Goal: Information Seeking & Learning: Learn about a topic

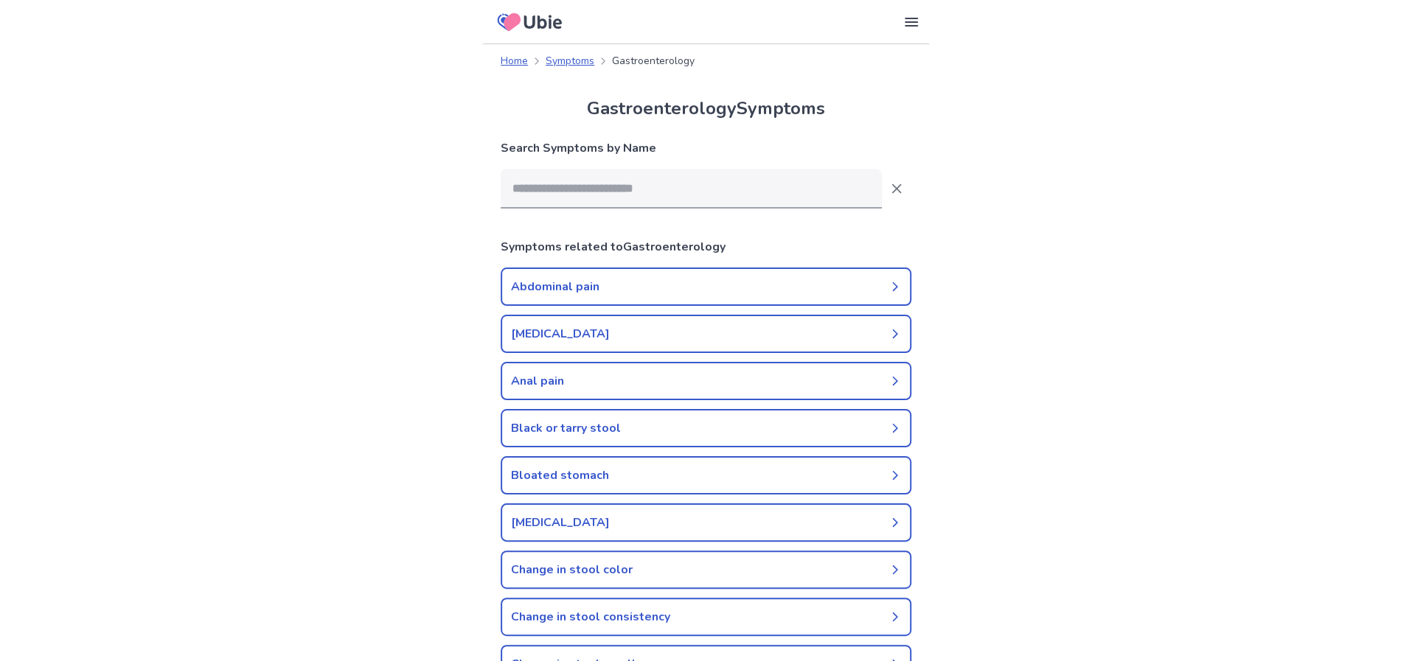
click at [662, 289] on link "Abdominal pain" at bounding box center [706, 287] width 411 height 38
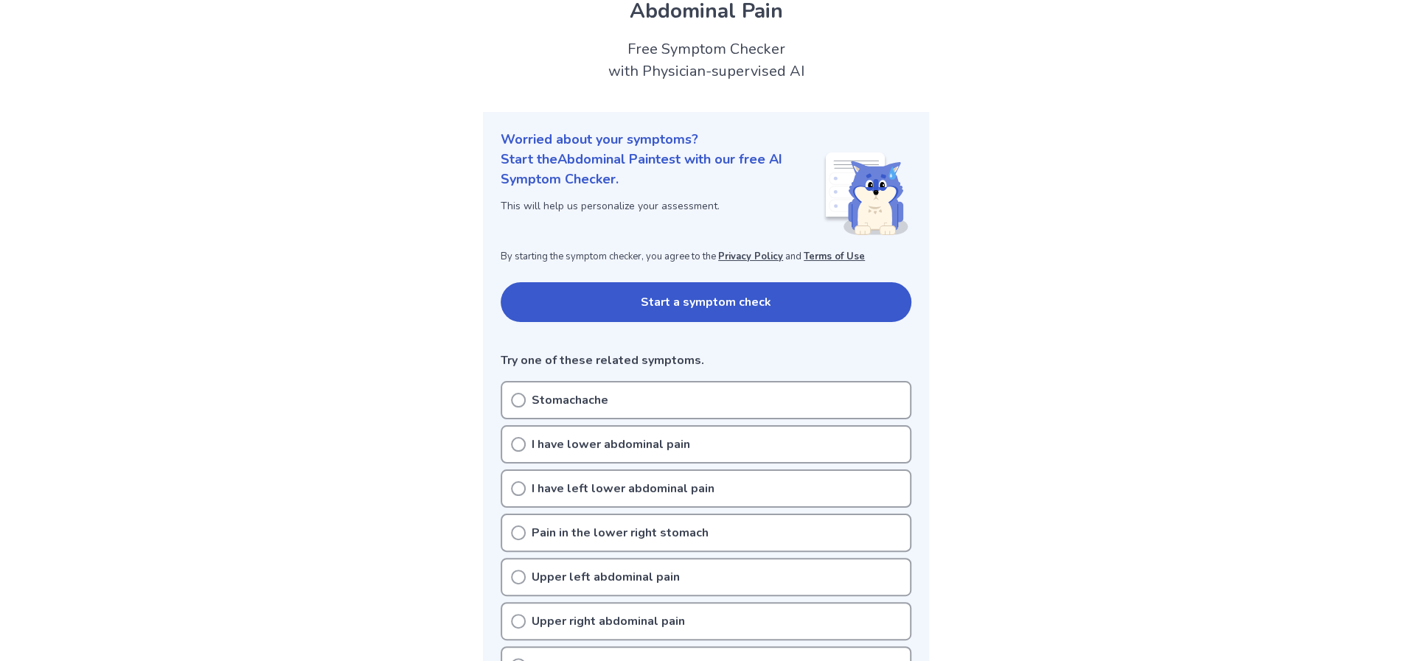
scroll to position [62, 0]
drag, startPoint x: 722, startPoint y: 303, endPoint x: 715, endPoint y: 313, distance: 12.3
click at [715, 313] on button "Start a symptom check" at bounding box center [706, 301] width 411 height 40
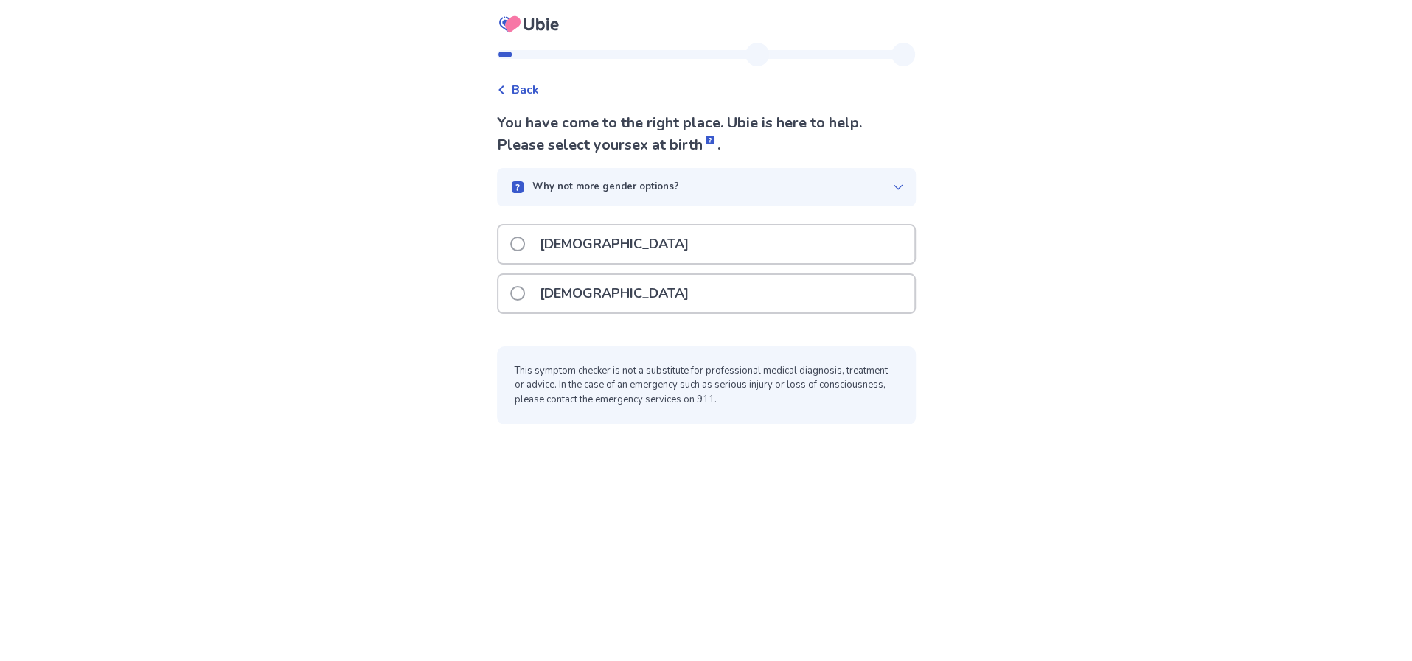
click at [557, 313] on p "[DEMOGRAPHIC_DATA]" at bounding box center [614, 294] width 167 height 38
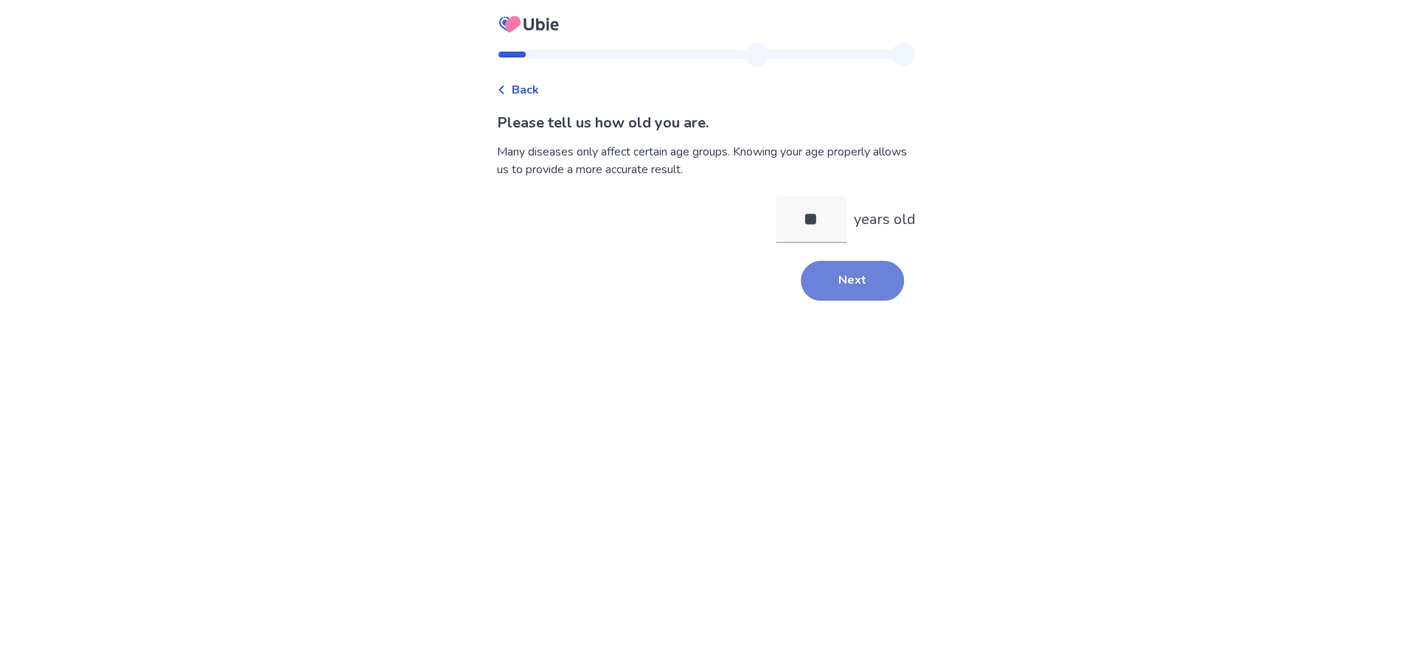
type input "**"
click at [904, 301] on button "Next" at bounding box center [852, 281] width 103 height 40
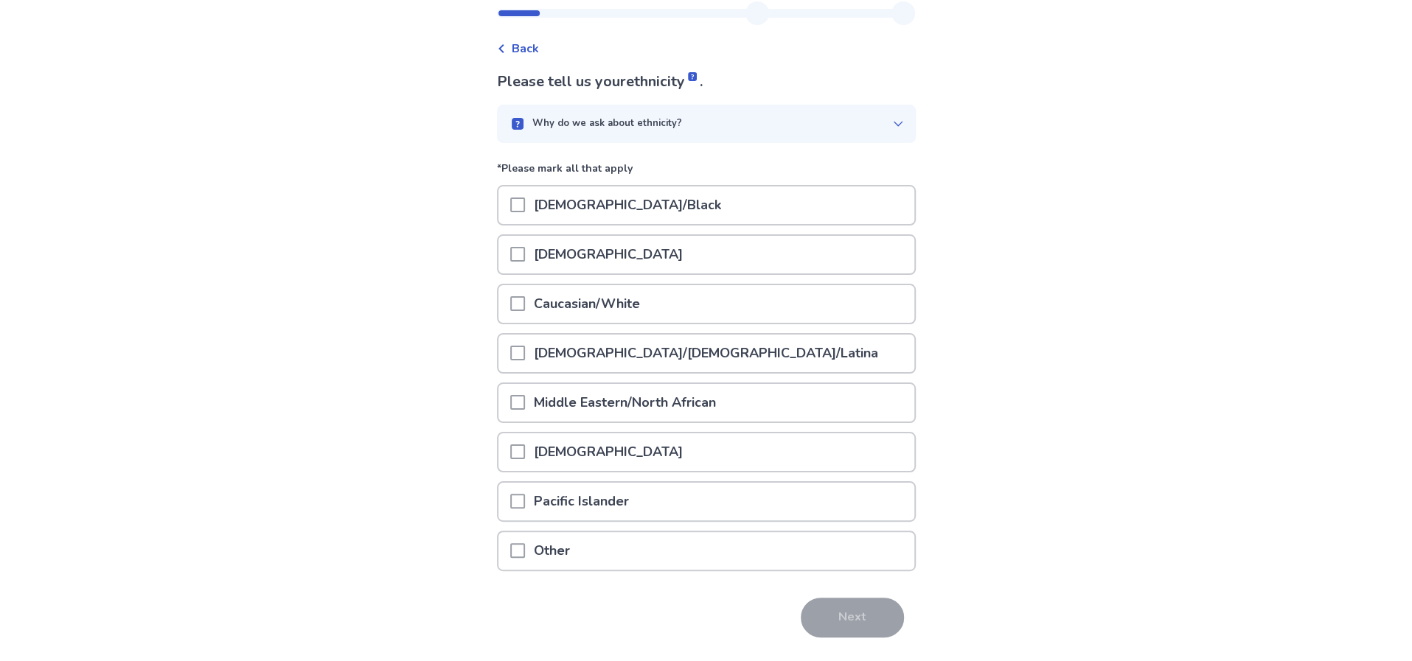
scroll to position [44, 0]
click at [525, 320] on p "Caucasian/White" at bounding box center [587, 301] width 124 height 38
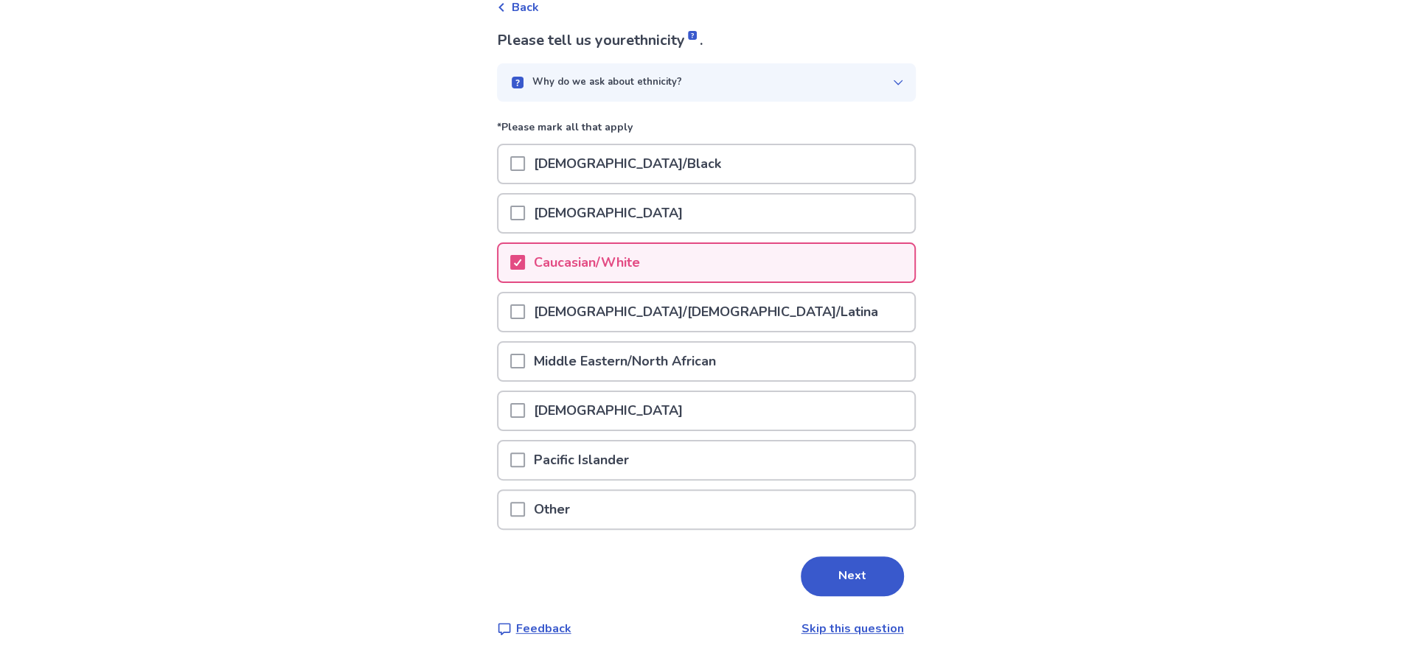
scroll to position [212, 0]
click at [904, 561] on button "Next" at bounding box center [852, 577] width 103 height 40
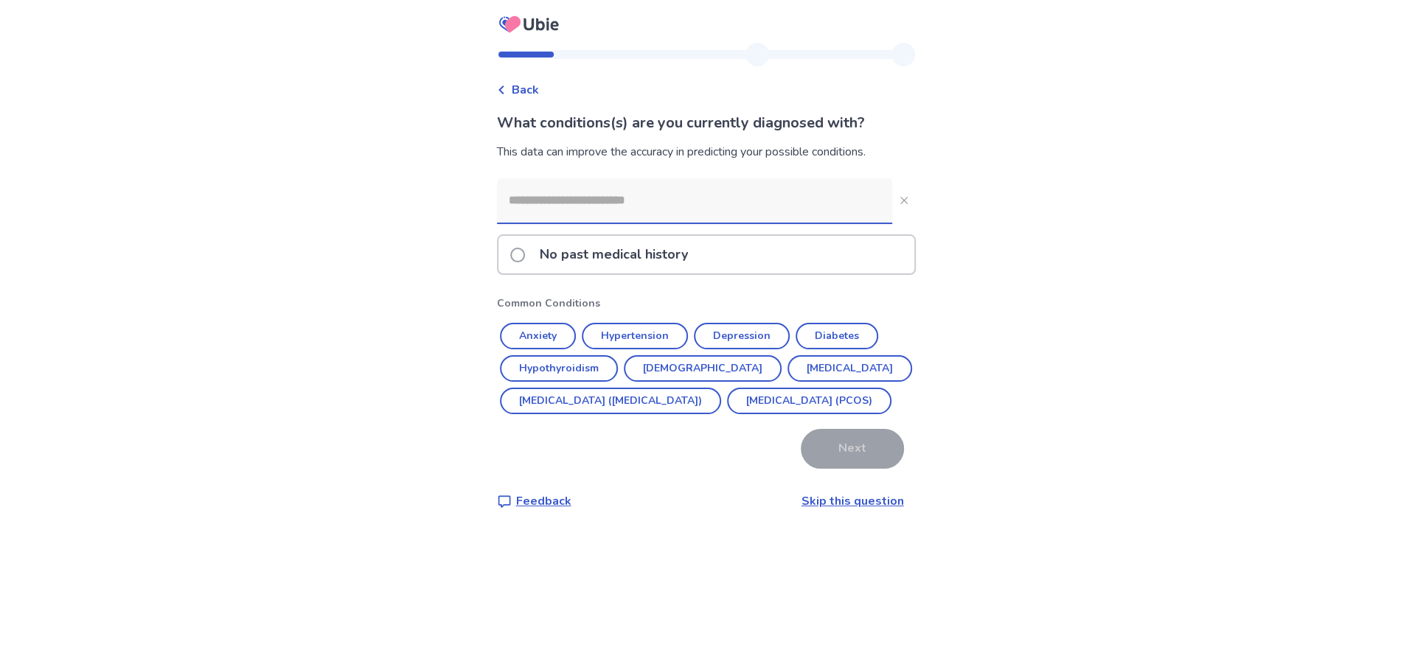
click at [663, 223] on input at bounding box center [694, 200] width 395 height 44
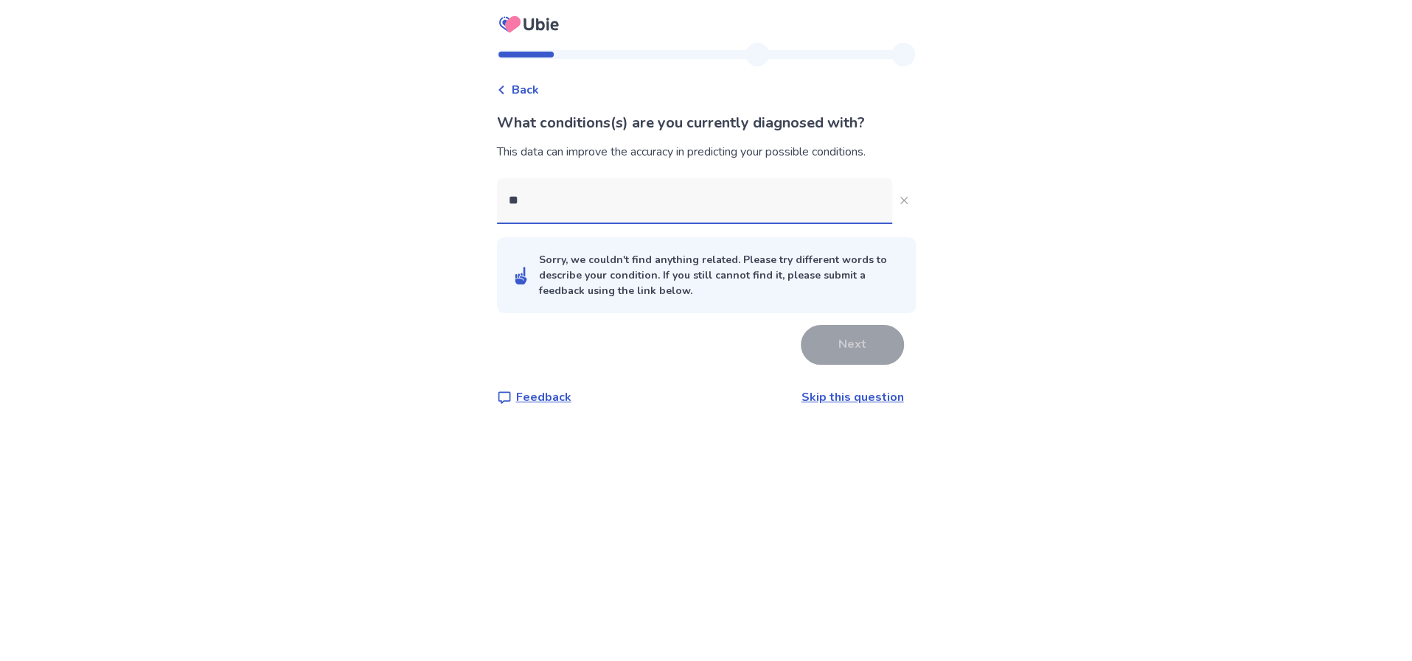
type input "***"
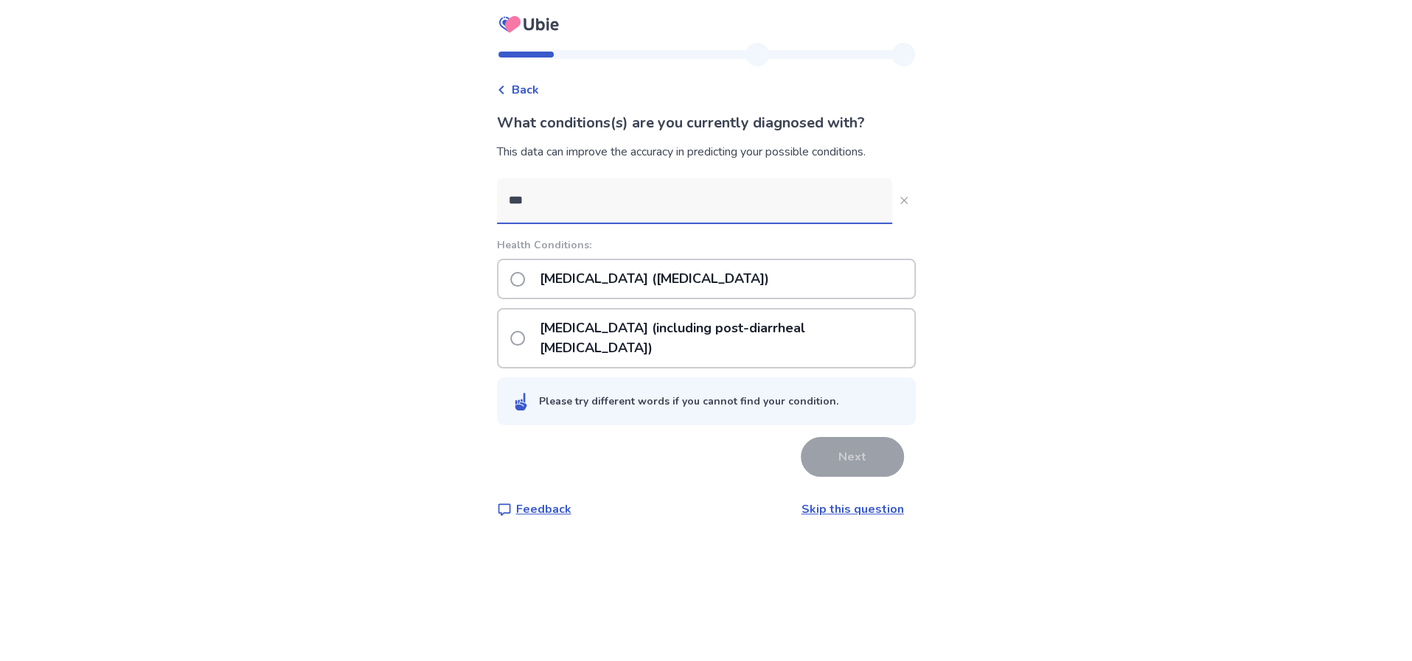
click at [557, 298] on p "[MEDICAL_DATA] ([MEDICAL_DATA])" at bounding box center [654, 279] width 247 height 38
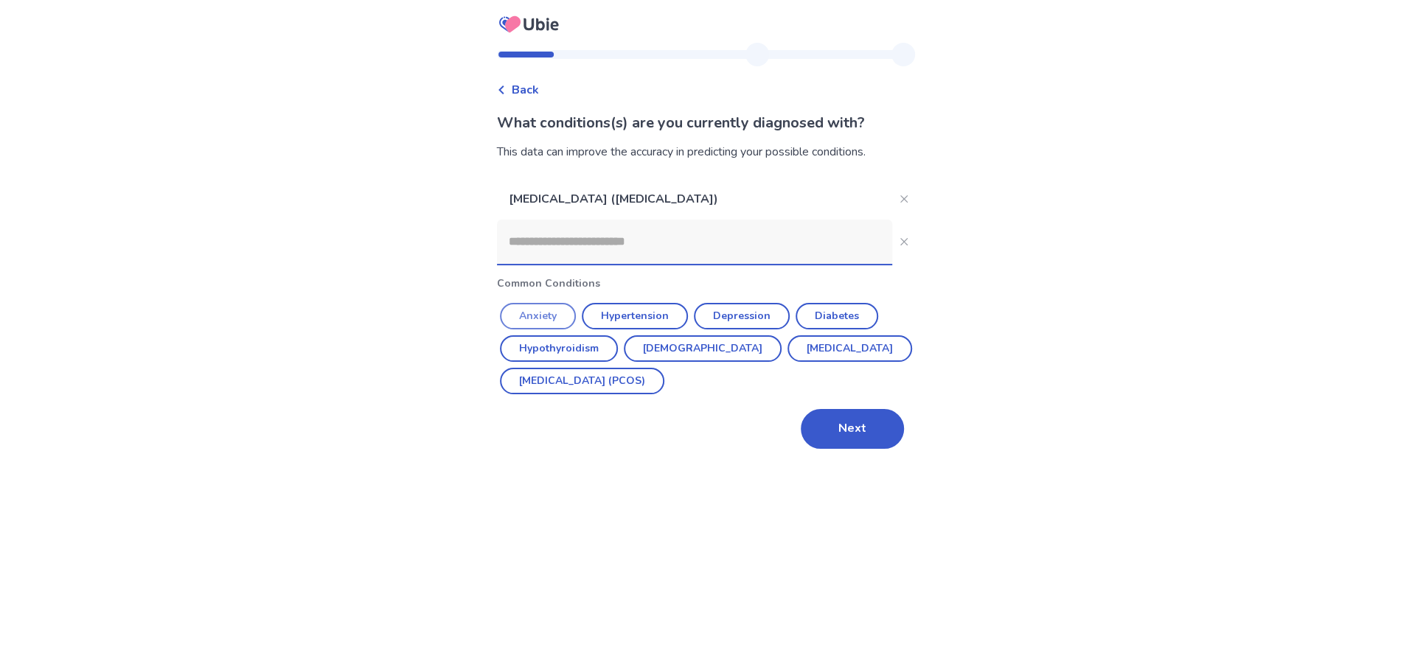
click at [520, 330] on button "Anxiety" at bounding box center [538, 316] width 76 height 27
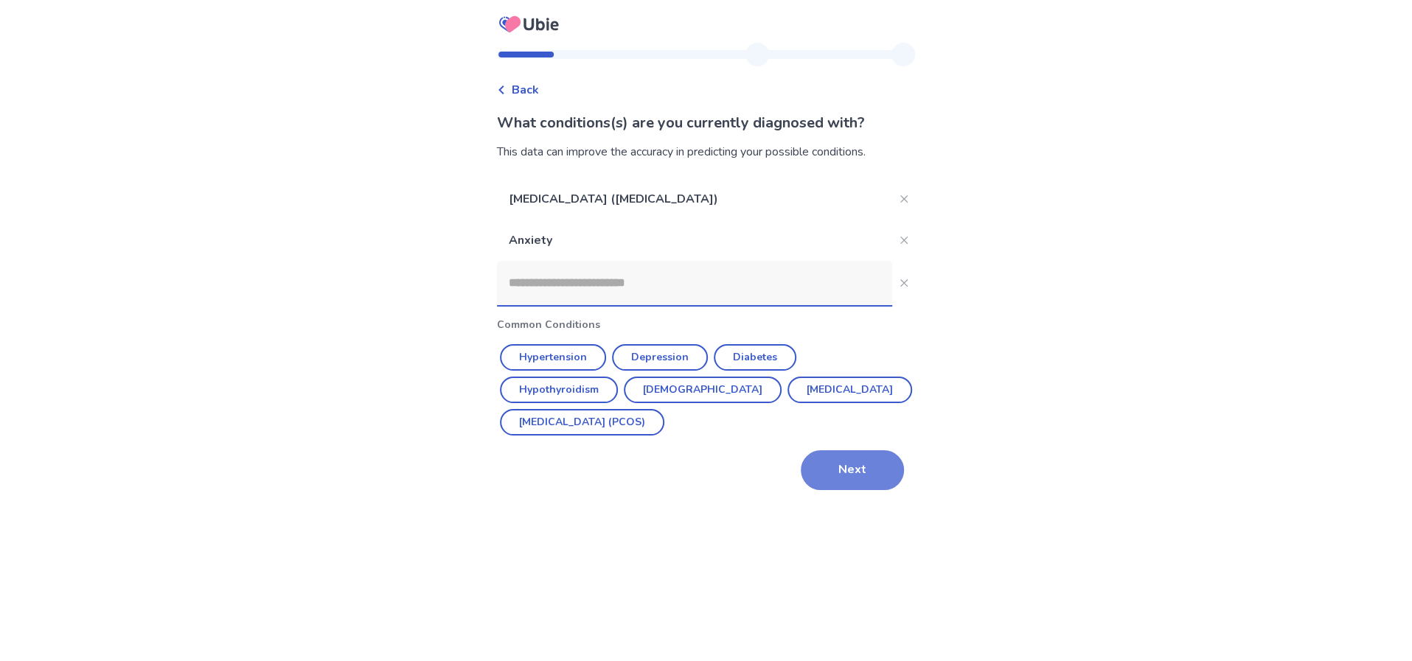
click at [904, 490] on button "Next" at bounding box center [852, 471] width 103 height 40
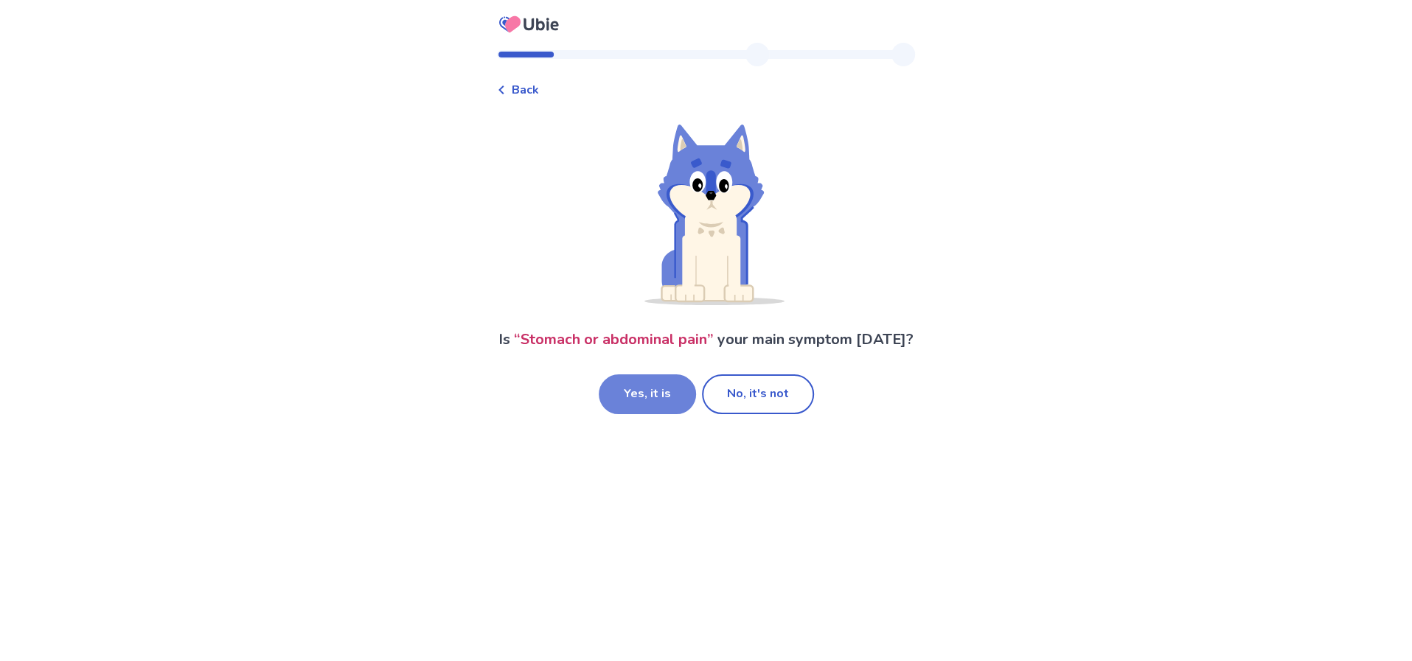
click at [663, 414] on button "Yes, it is" at bounding box center [647, 395] width 97 height 40
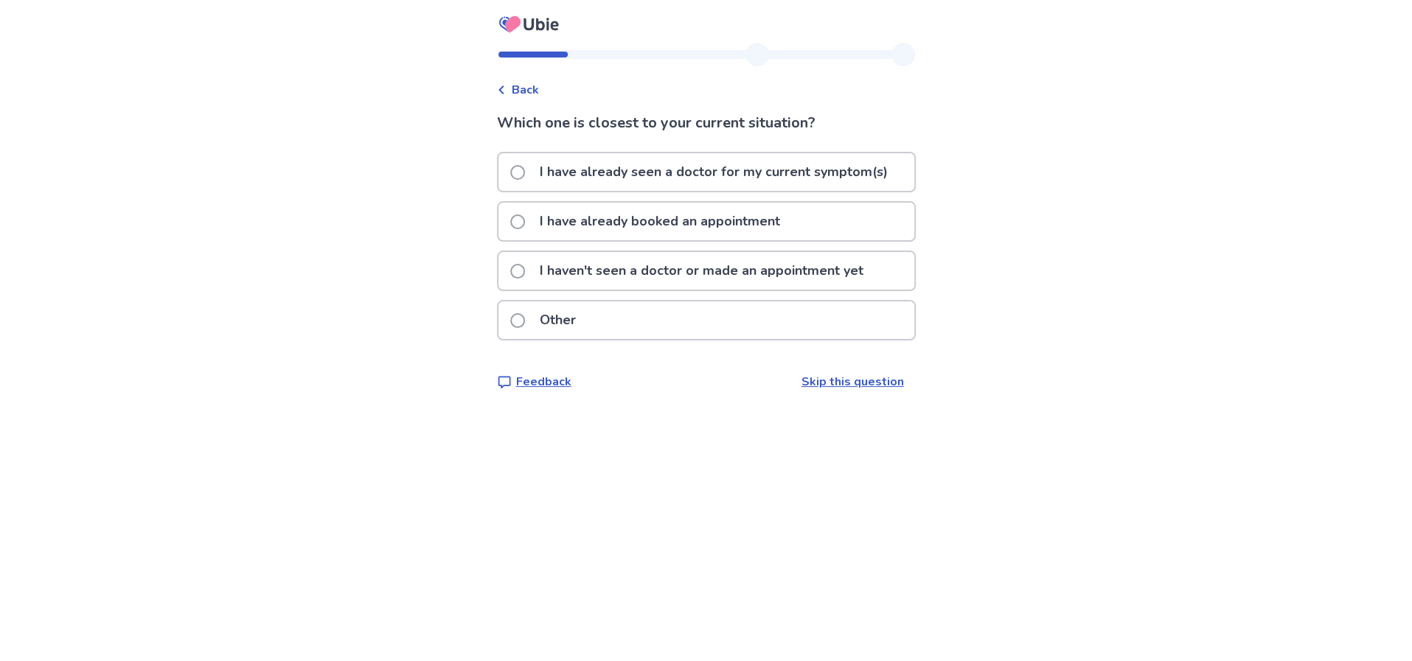
click at [664, 191] on p "I have already seen a doctor for my current symptom(s)" at bounding box center [714, 172] width 366 height 38
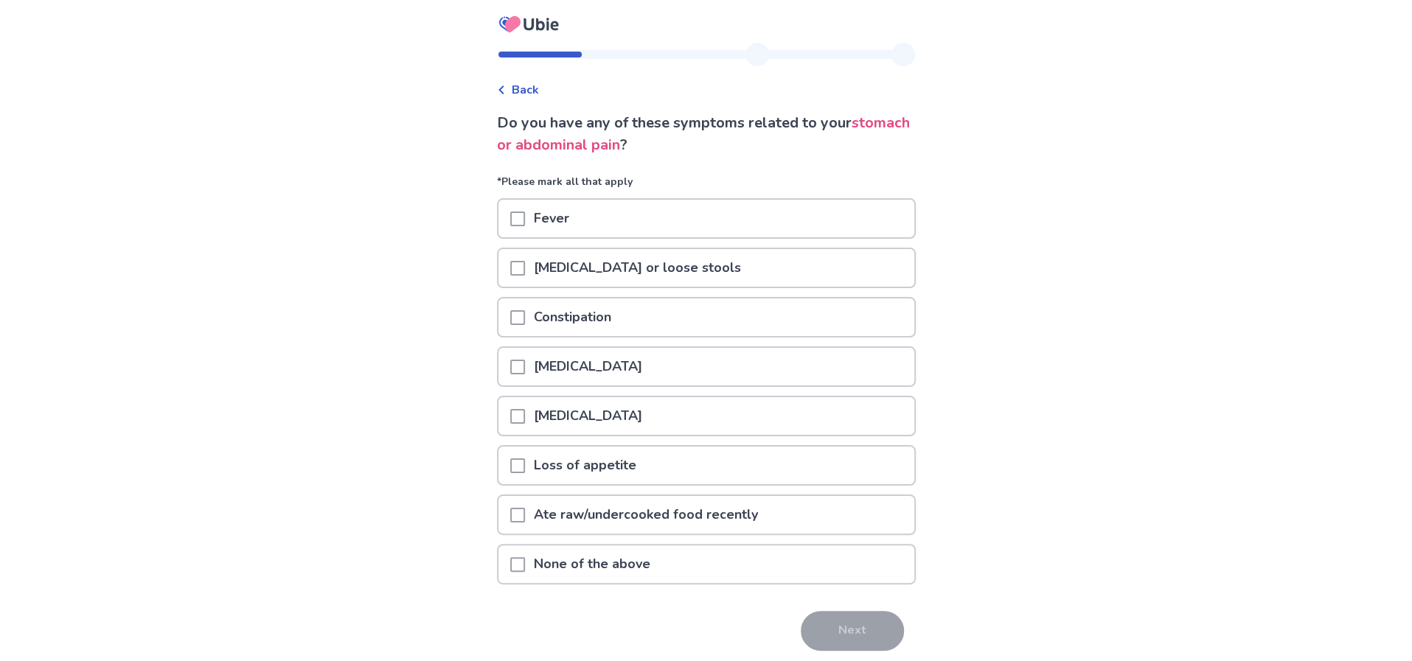
click at [525, 287] on p "[MEDICAL_DATA] or loose stools" at bounding box center [637, 268] width 225 height 38
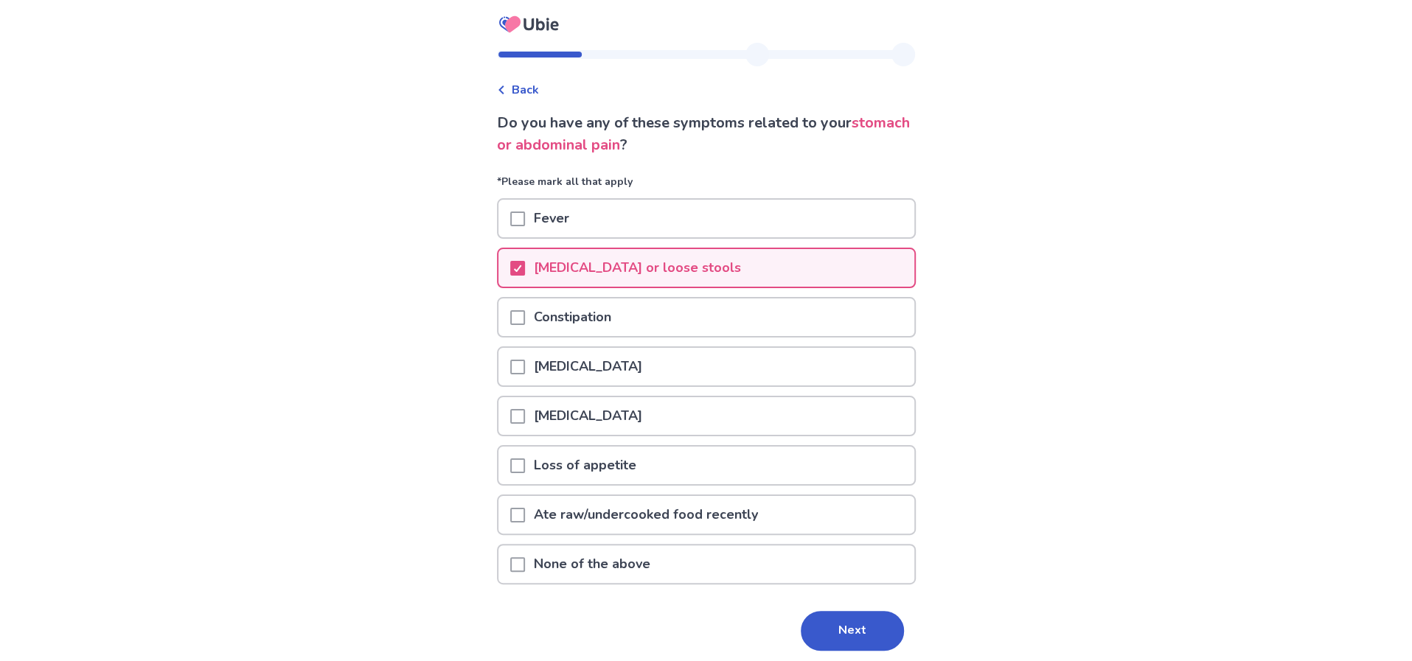
click at [525, 287] on p "[MEDICAL_DATA] or loose stools" at bounding box center [637, 268] width 225 height 38
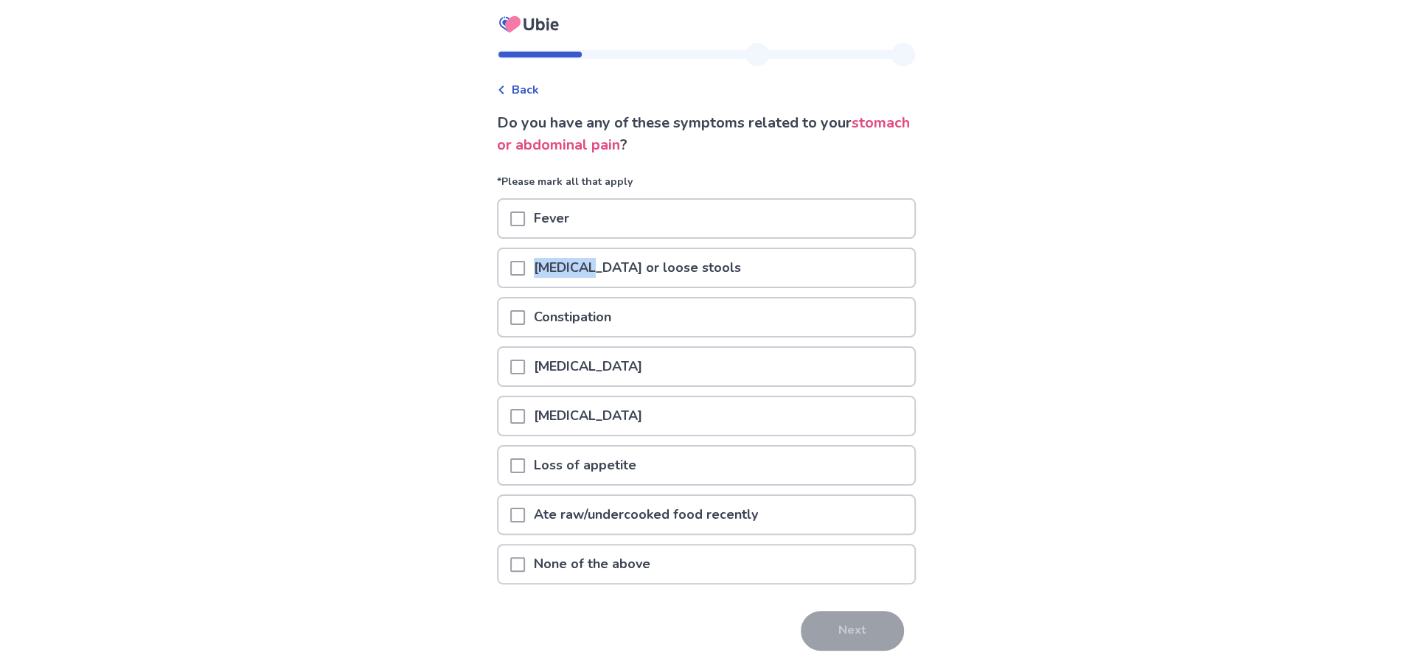
click at [510, 276] on span at bounding box center [517, 268] width 15 height 15
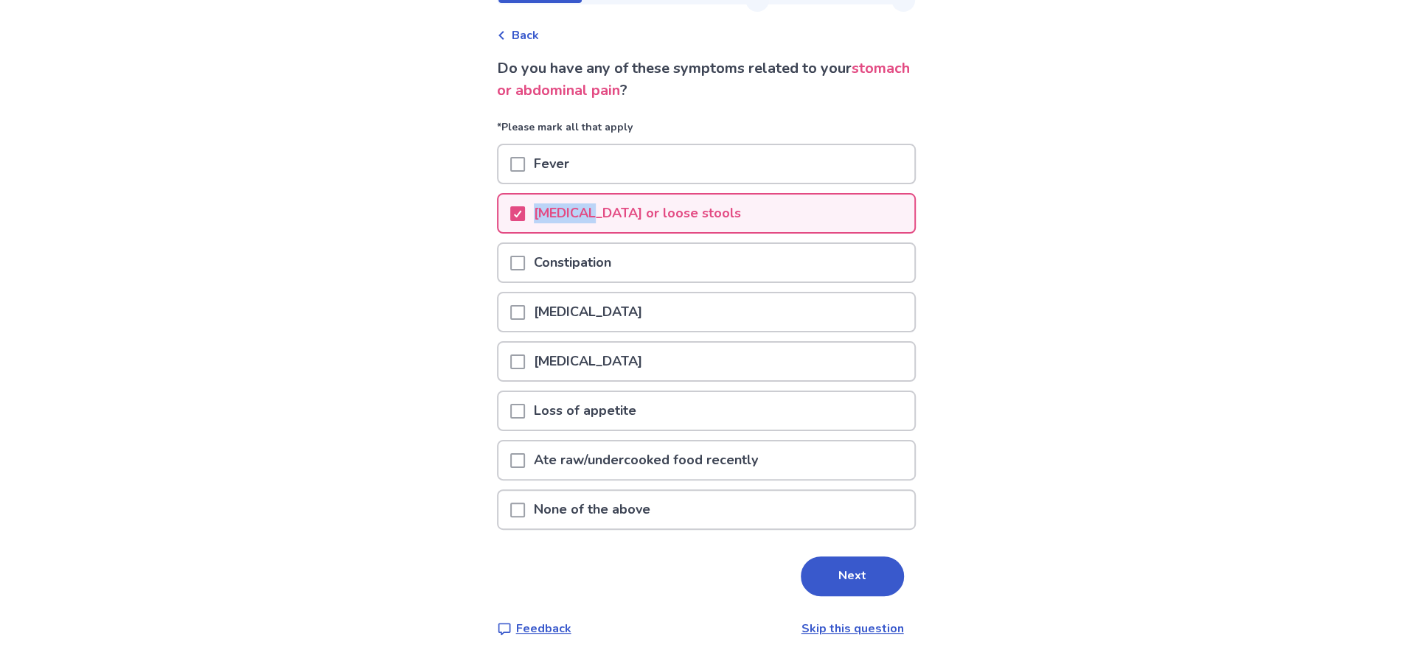
scroll to position [95, 0]
click at [510, 271] on span at bounding box center [517, 263] width 15 height 15
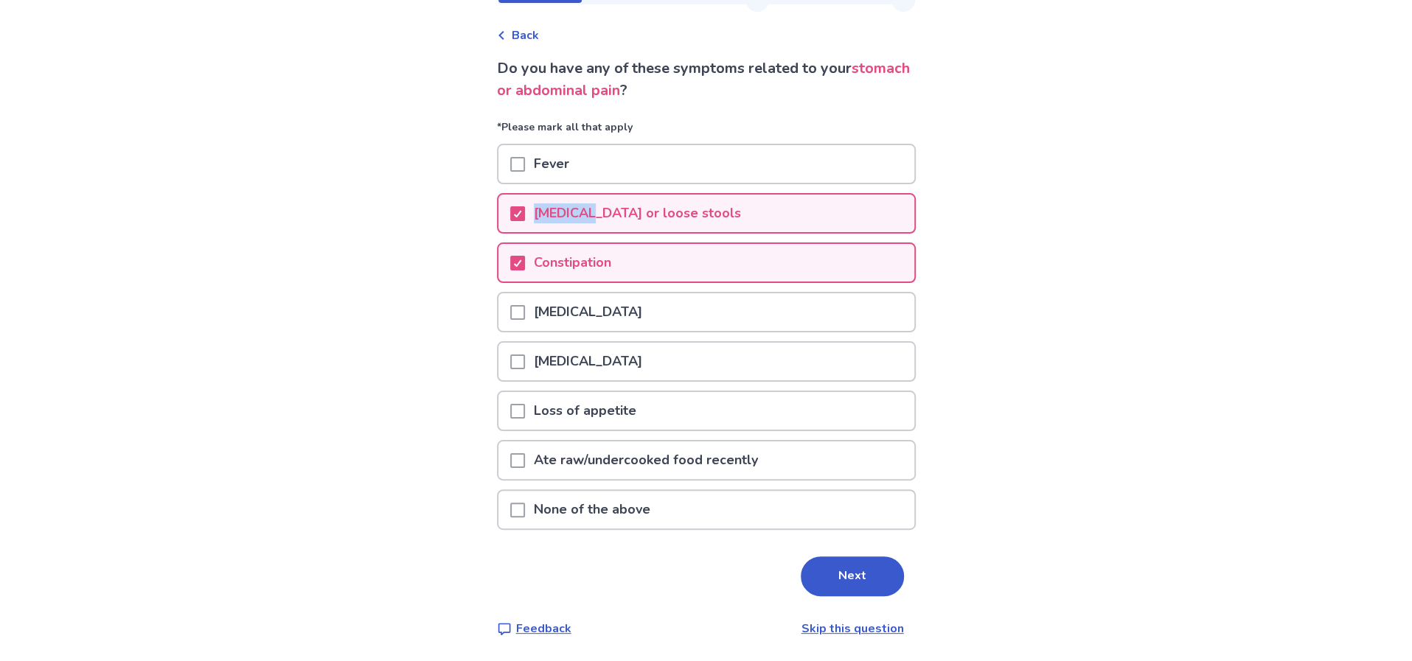
click at [510, 369] on span at bounding box center [517, 362] width 15 height 15
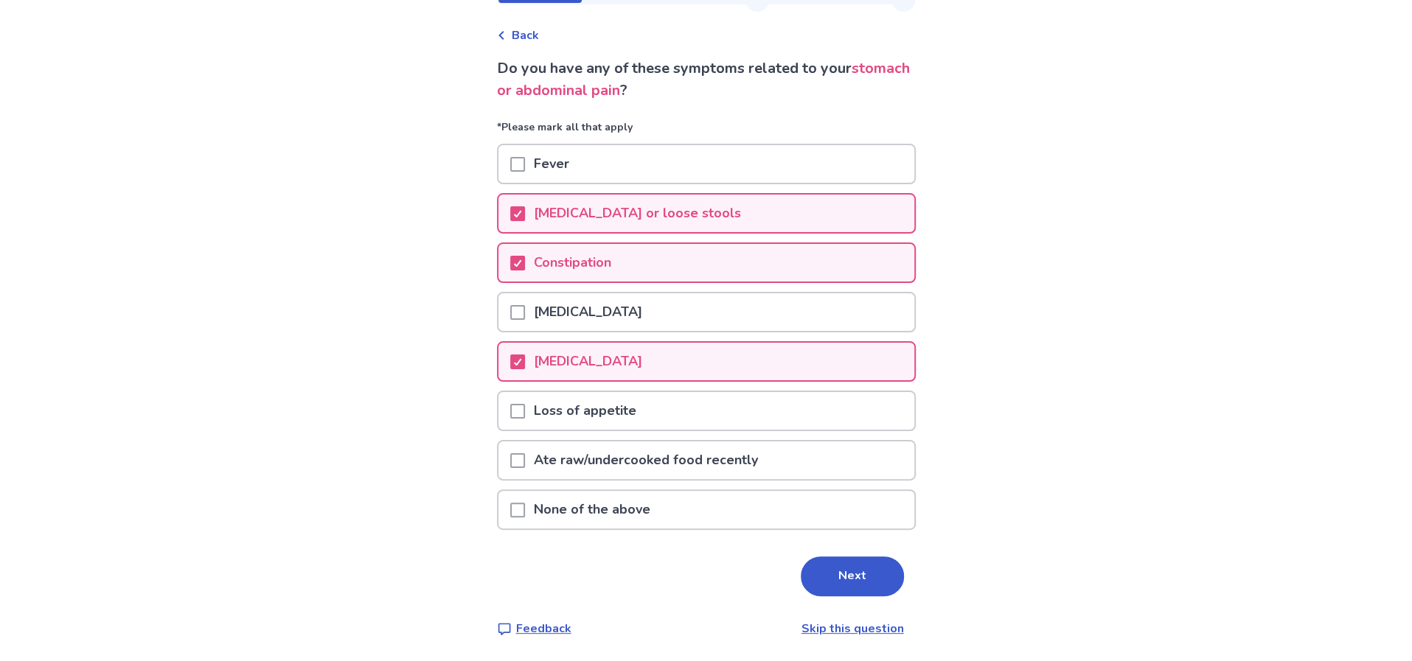
click at [510, 430] on div at bounding box center [517, 411] width 15 height 38
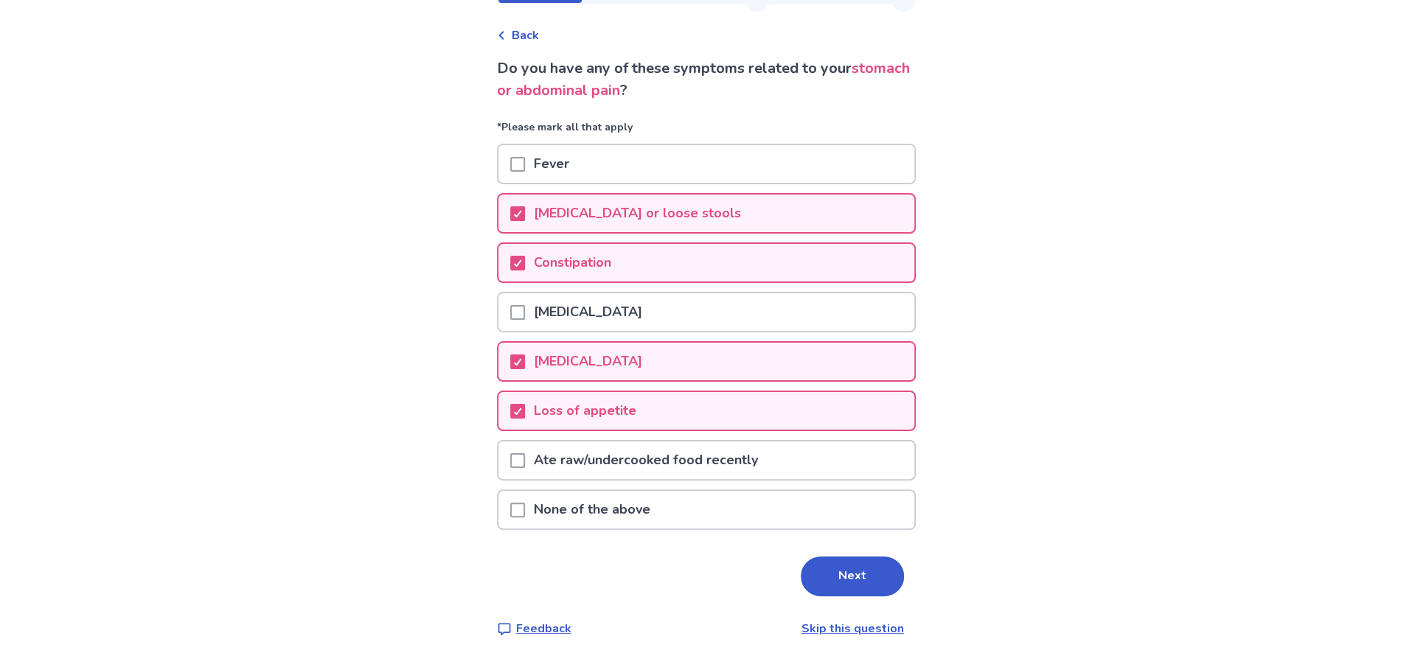
scroll to position [130, 0]
click at [894, 597] on button "Next" at bounding box center [852, 577] width 103 height 40
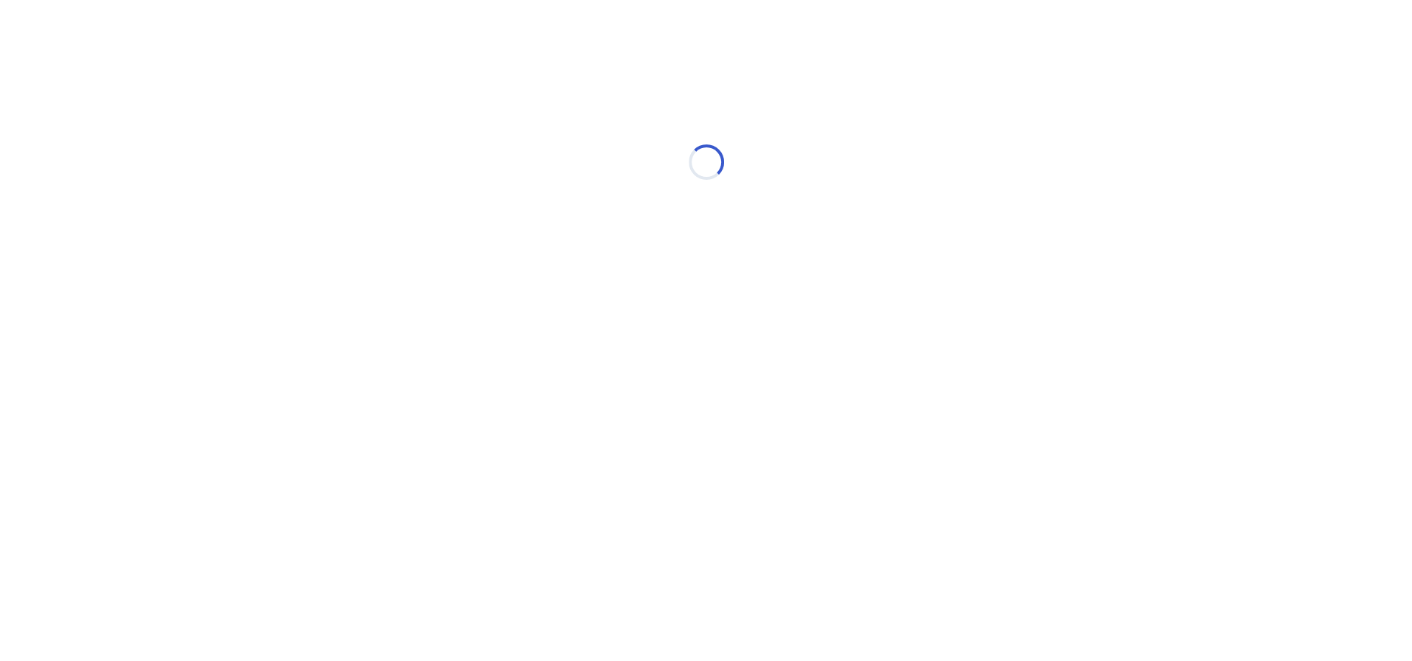
scroll to position [0, 0]
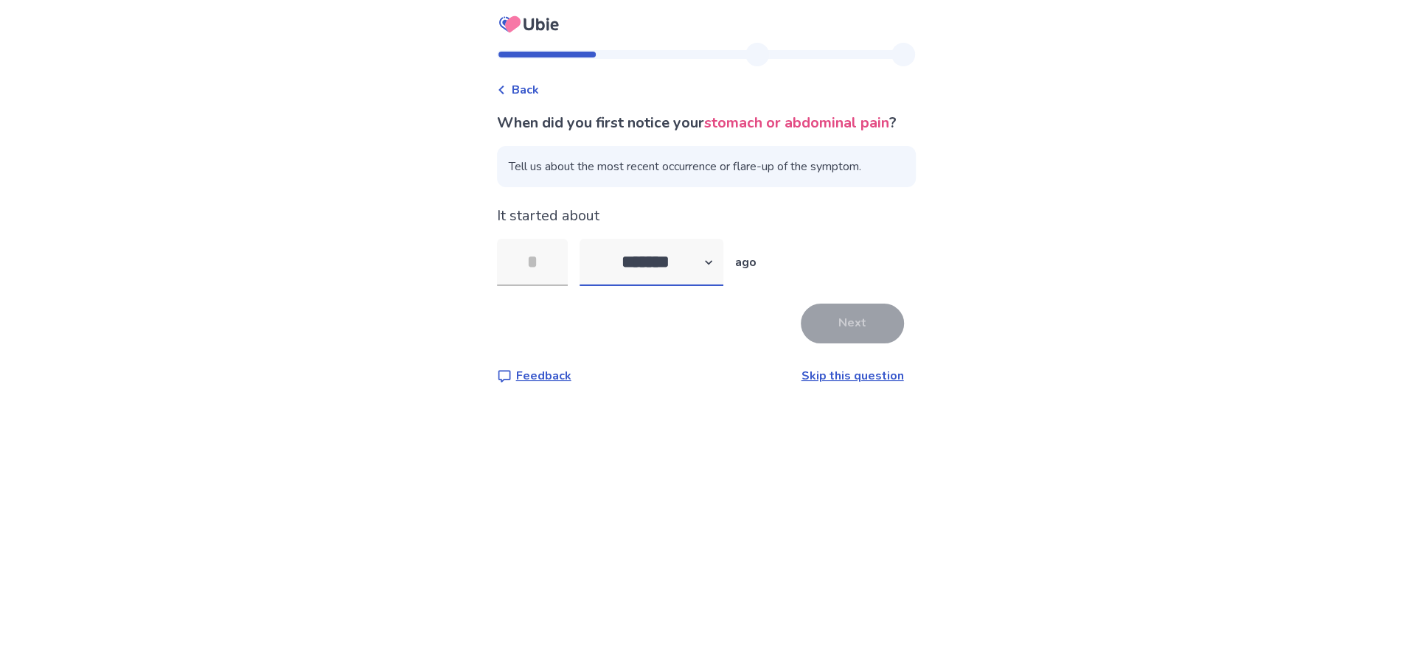
click at [663, 286] on select "******* ****** ******* ******** *******" at bounding box center [652, 262] width 144 height 47
select select "*"
click at [580, 286] on select "******* ****** ******* ******** *******" at bounding box center [652, 262] width 144 height 47
click at [504, 286] on input "tel" at bounding box center [532, 262] width 71 height 47
type input "*"
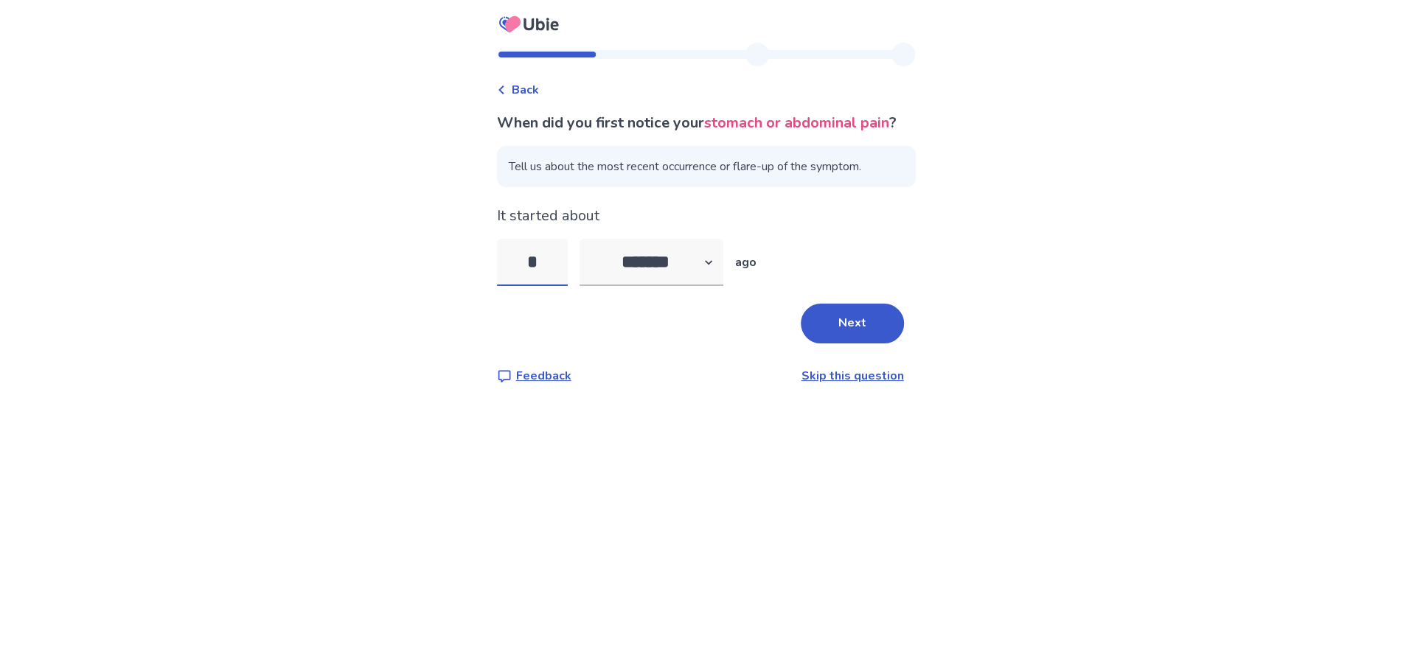
type input "*"
click at [761, 187] on span "Tell us about the most recent occurrence or flare-up of the symptom." at bounding box center [706, 166] width 419 height 41
click at [743, 187] on span "Tell us about the most recent occurrence or flare-up of the symptom." at bounding box center [706, 166] width 419 height 41
click at [914, 187] on span "Tell us about the most recent occurrence or flare-up of the symptom." at bounding box center [706, 166] width 419 height 41
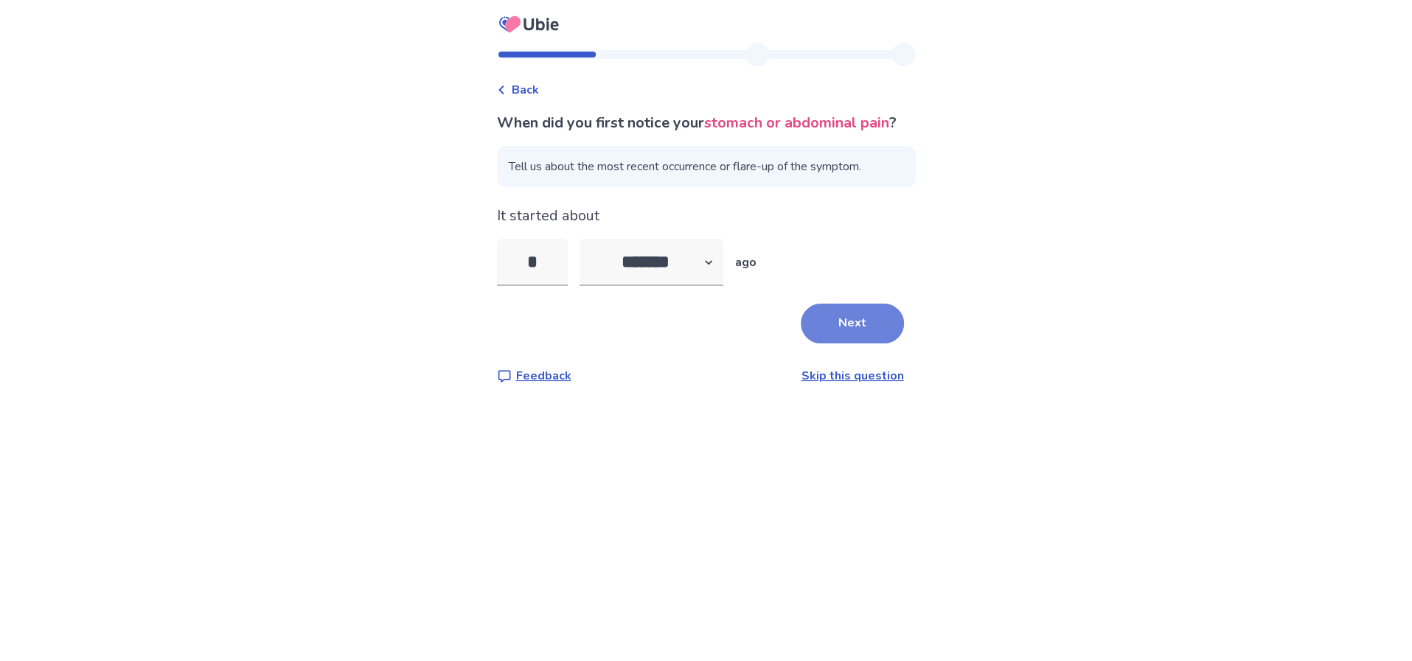
click at [903, 344] on button "Next" at bounding box center [852, 324] width 103 height 40
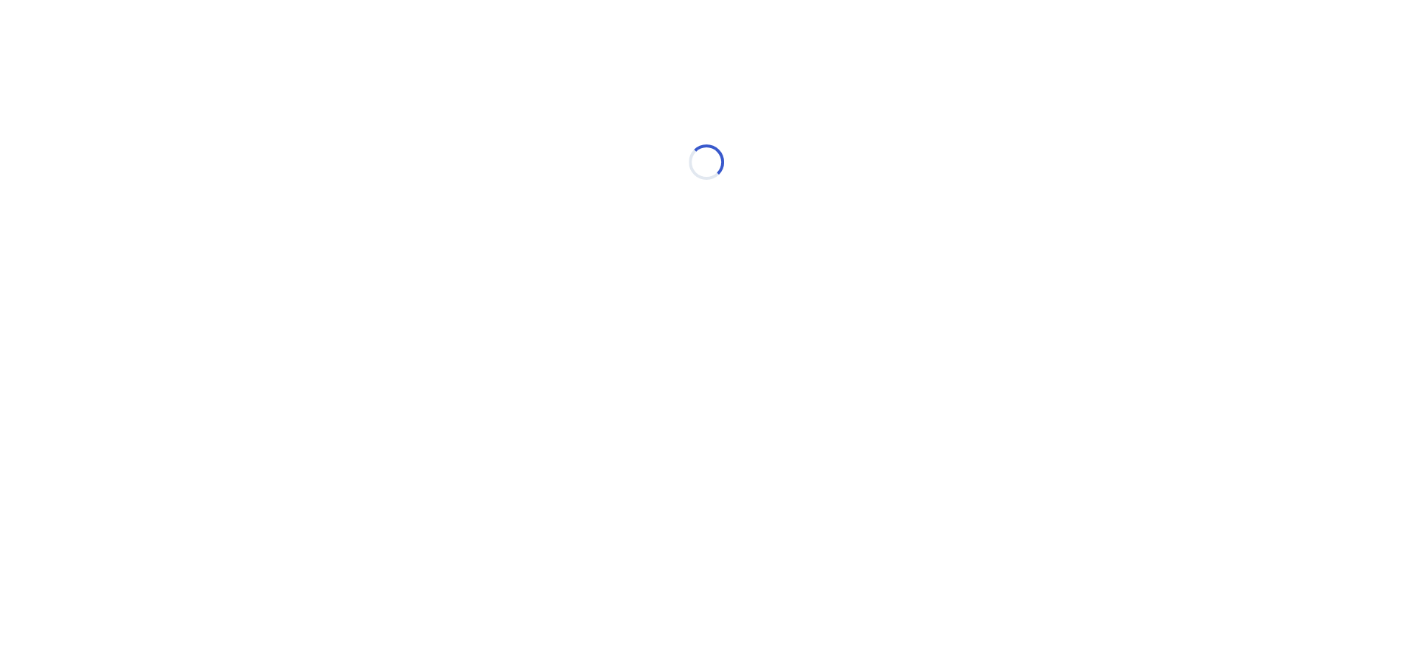
select select "*"
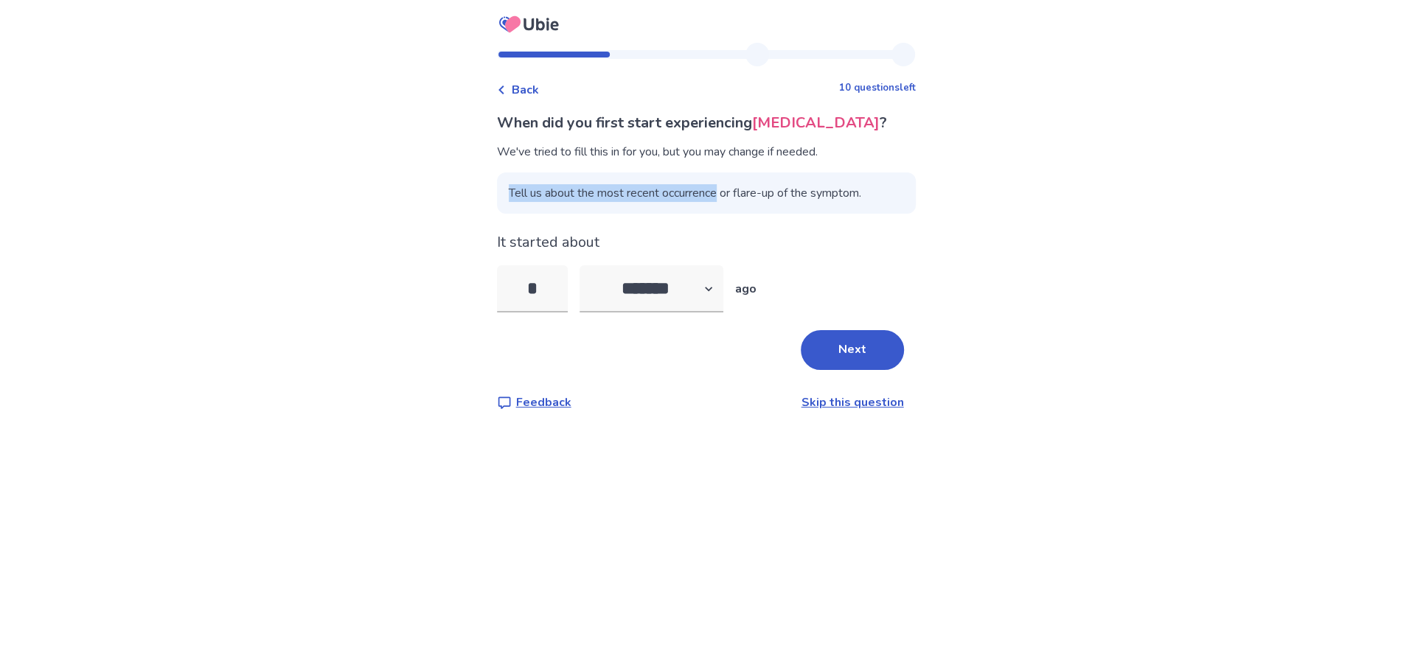
click at [735, 212] on span "Tell us about the most recent occurrence or flare-up of the symptom." at bounding box center [706, 193] width 419 height 41
click at [532, 313] on input "*" at bounding box center [532, 288] width 71 height 47
type input "*"
click at [888, 370] on button "Next" at bounding box center [852, 350] width 103 height 40
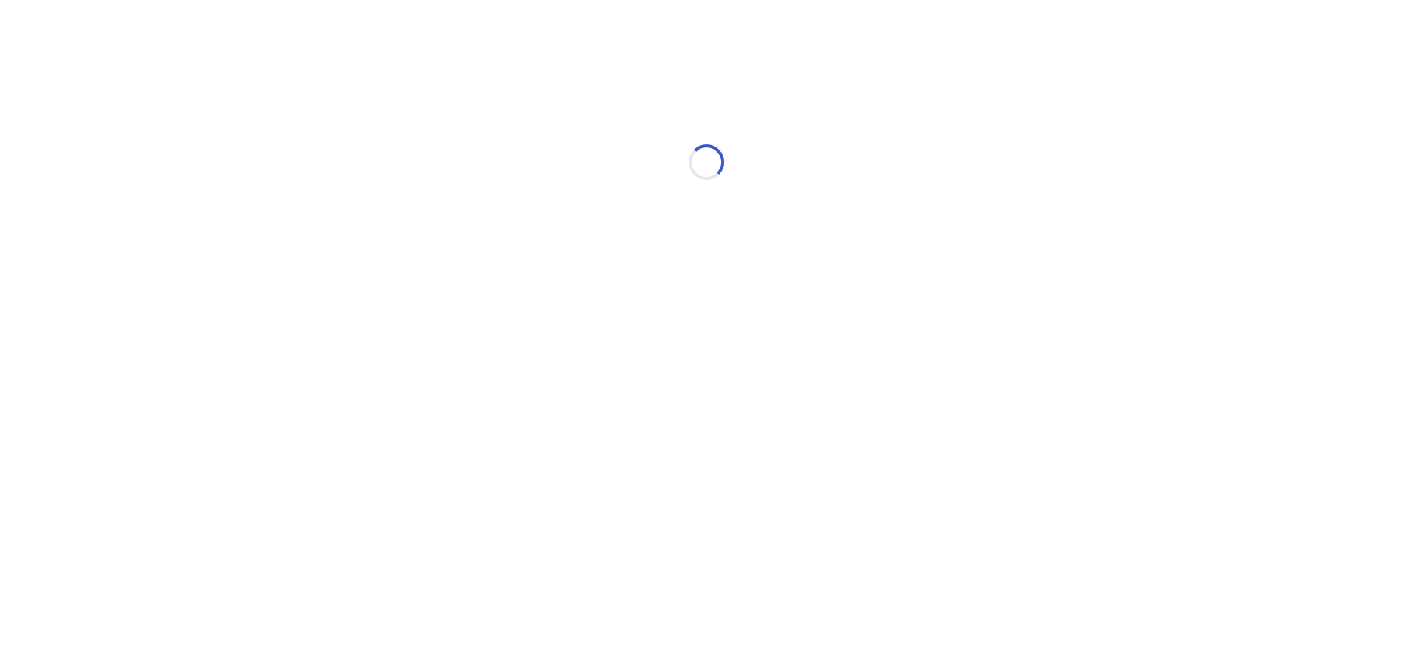
select select "*"
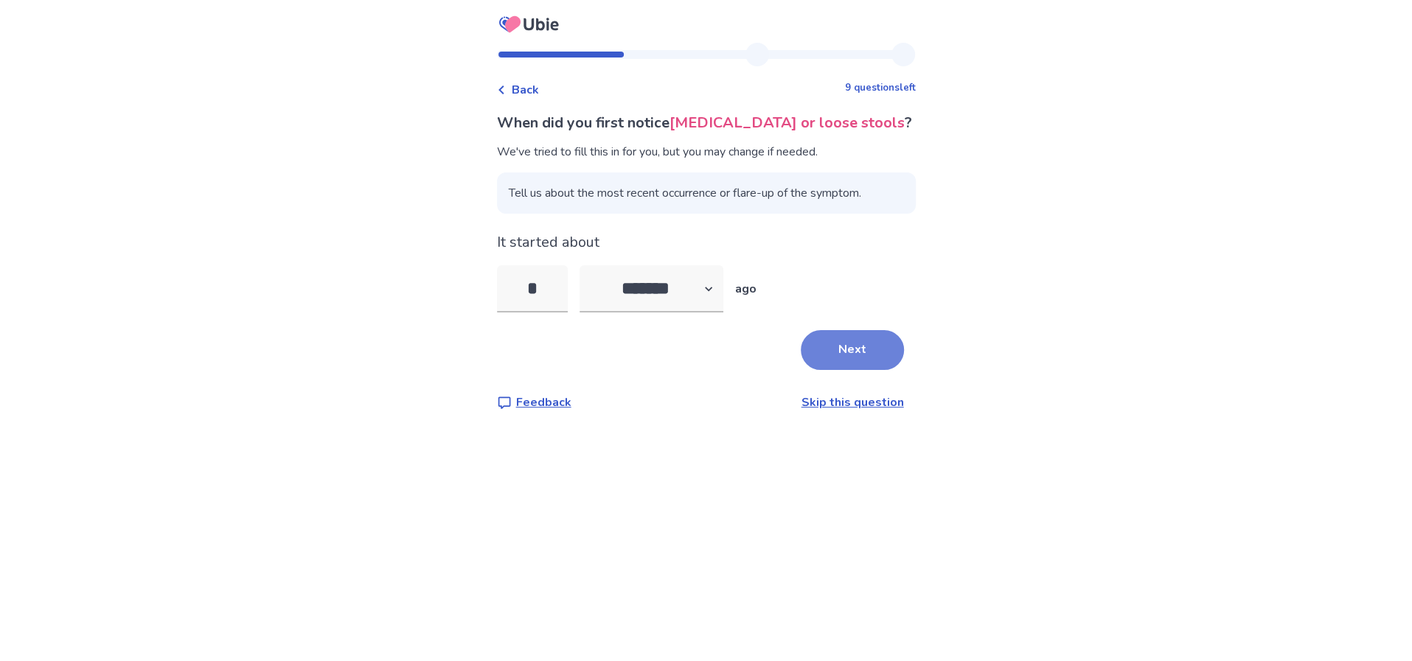
type input "*"
click at [903, 370] on button "Next" at bounding box center [852, 350] width 103 height 40
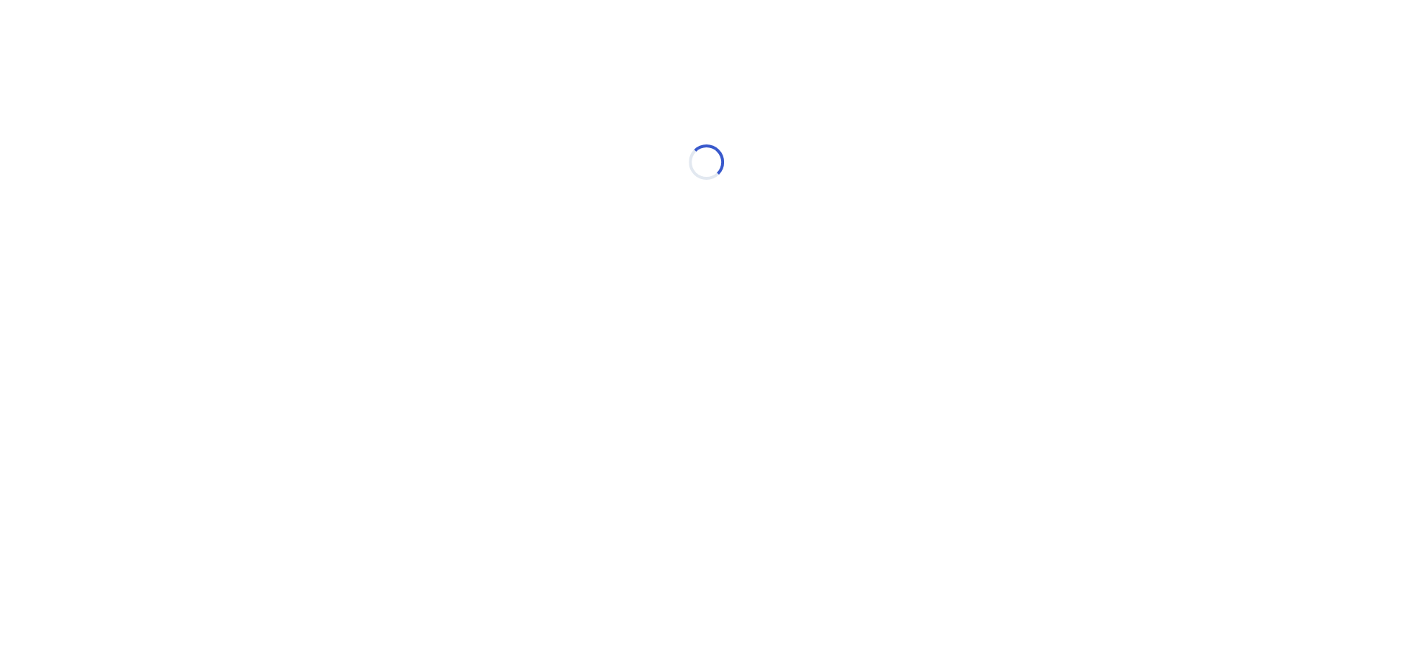
select select "*"
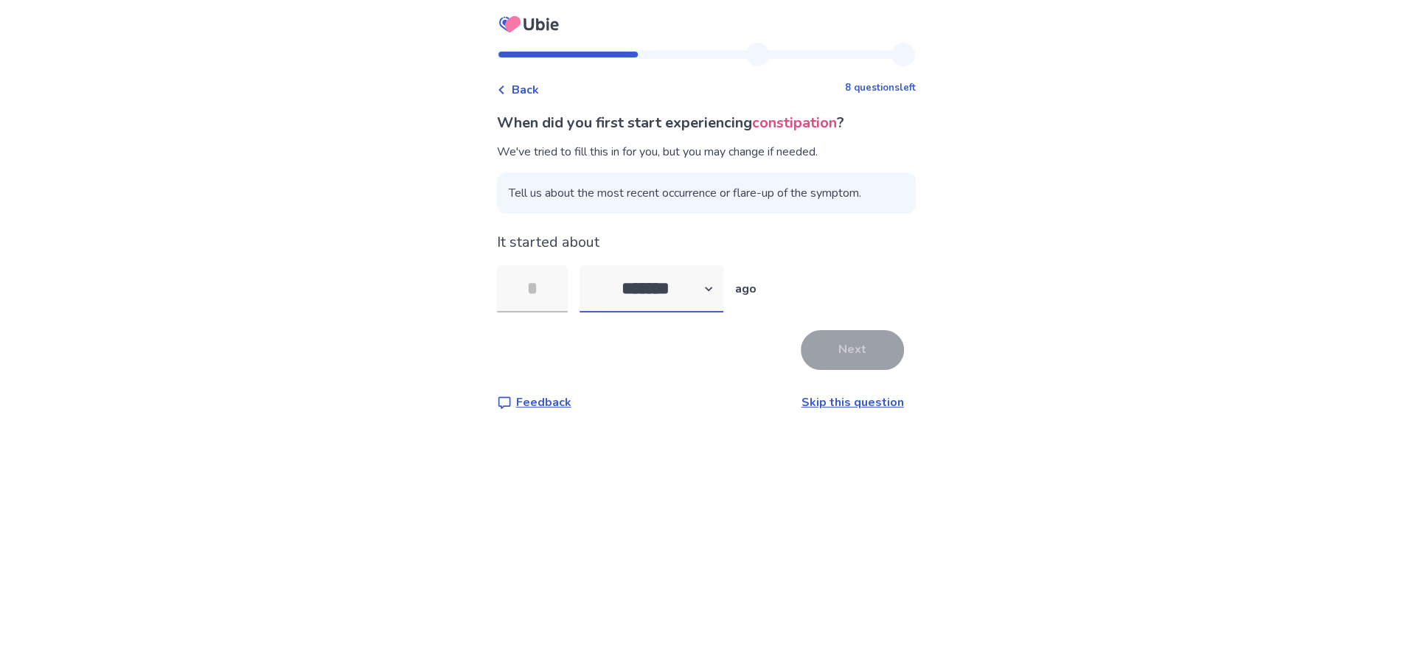
click at [677, 313] on select "******* ****** ******* ******** *******" at bounding box center [652, 288] width 144 height 47
select select "*"
click at [580, 313] on select "******* ****** ******* ******** *******" at bounding box center [652, 288] width 144 height 47
click at [512, 313] on input "tel" at bounding box center [532, 288] width 71 height 47
type input "*"
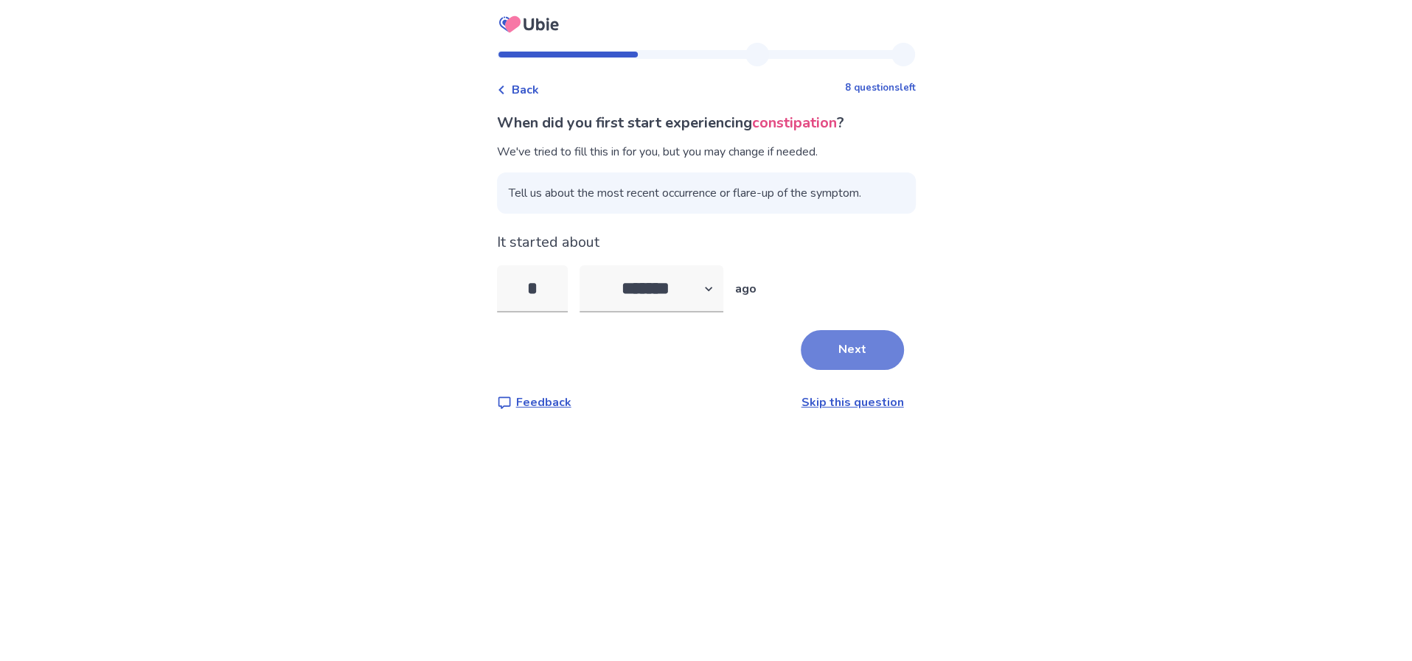
click at [903, 370] on button "Next" at bounding box center [852, 350] width 103 height 40
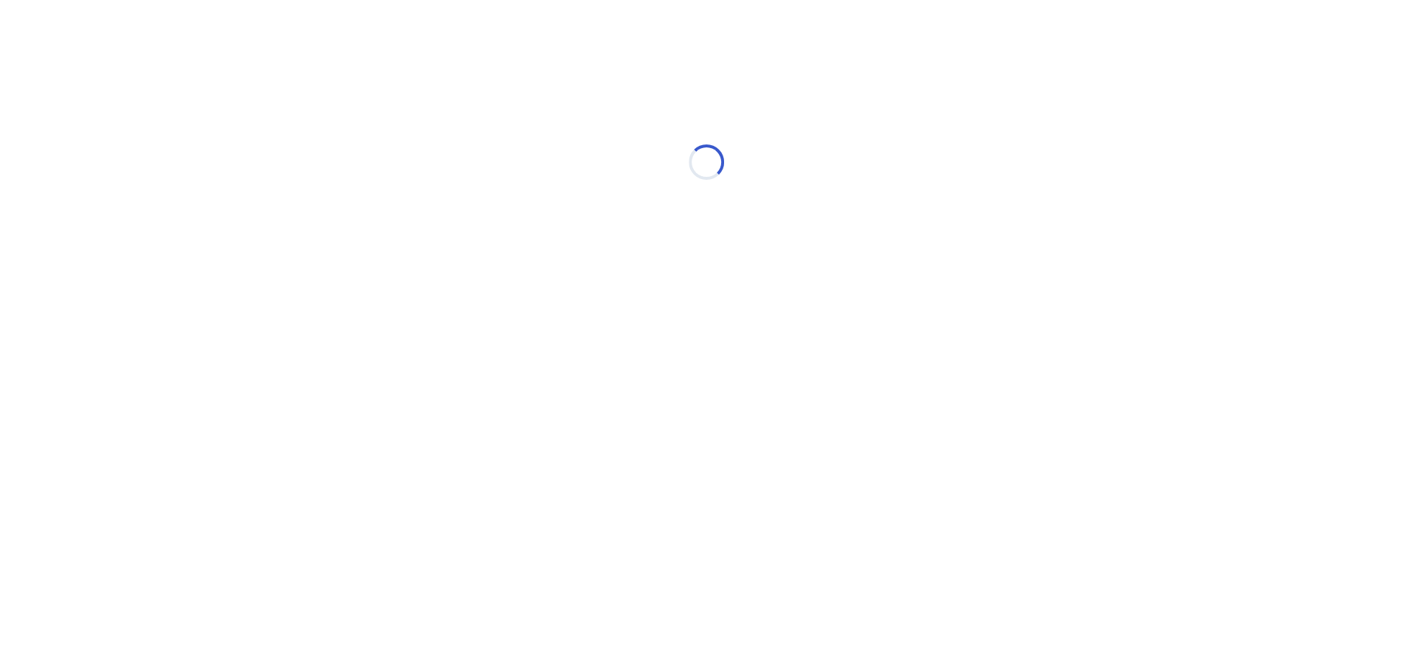
select select "*"
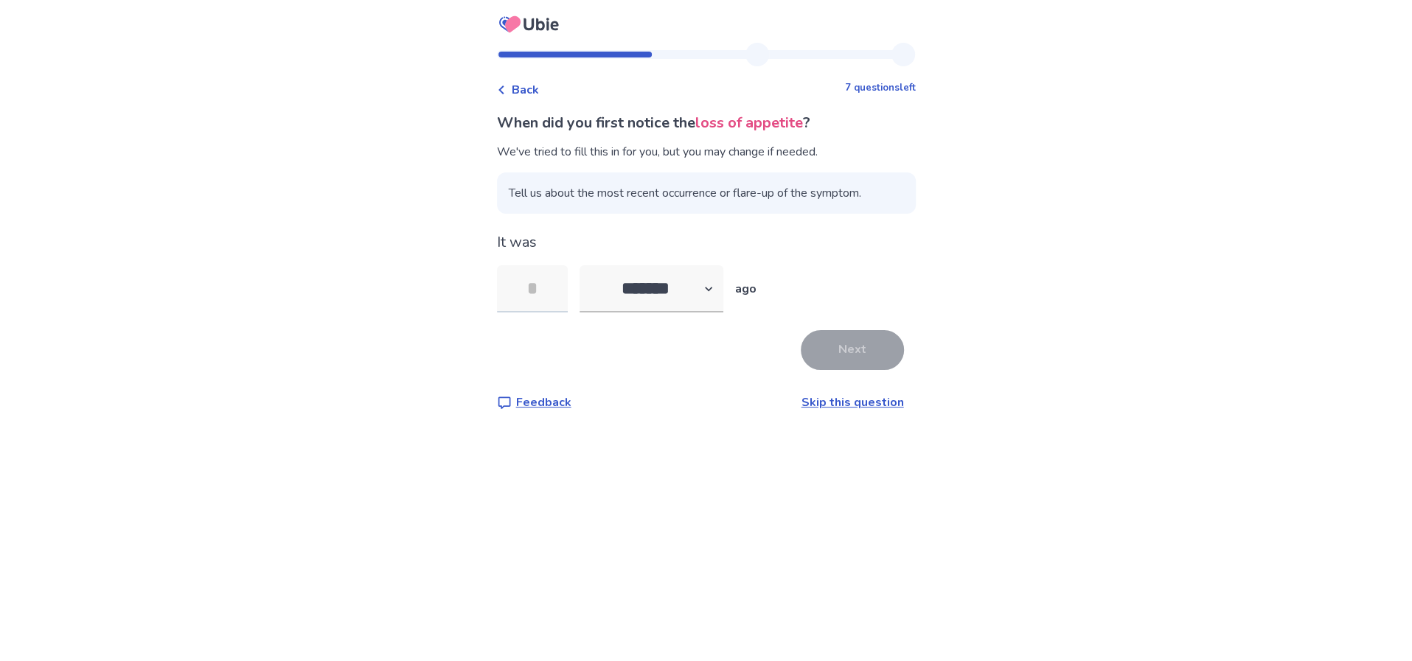
type input "*"
click at [900, 370] on button "Next" at bounding box center [852, 350] width 103 height 40
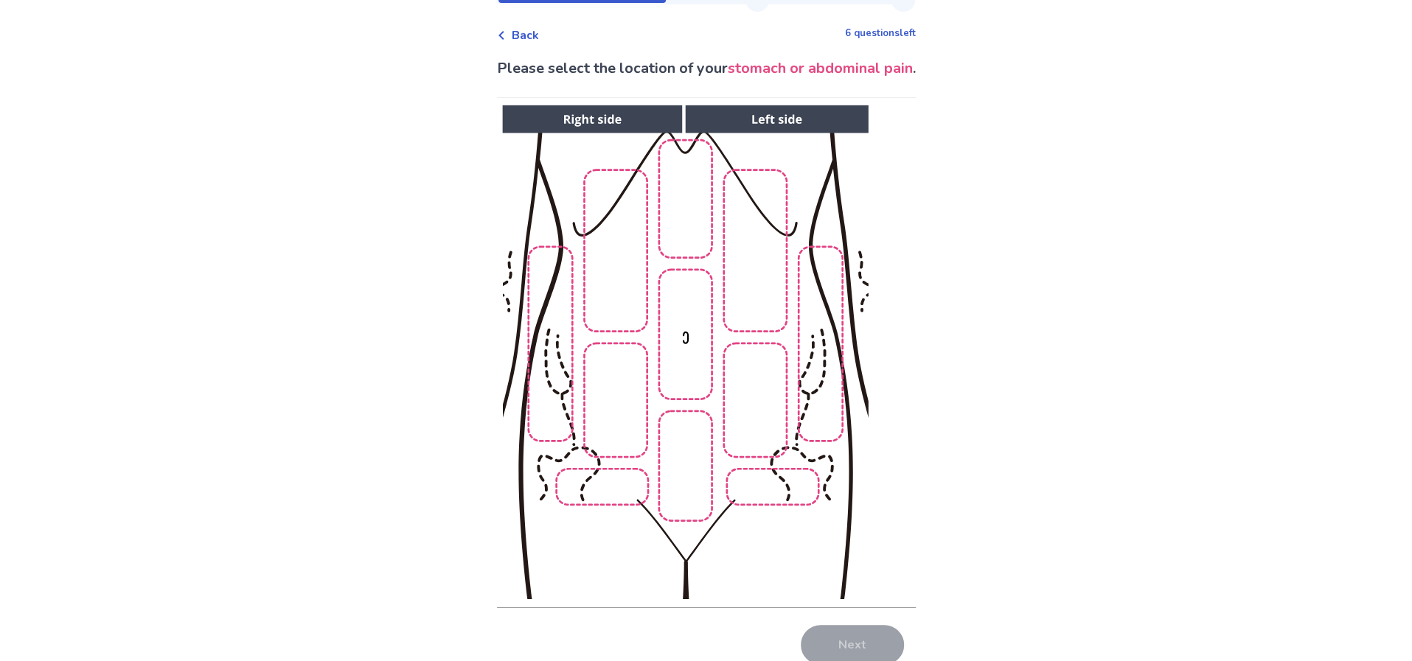
scroll to position [74, 0]
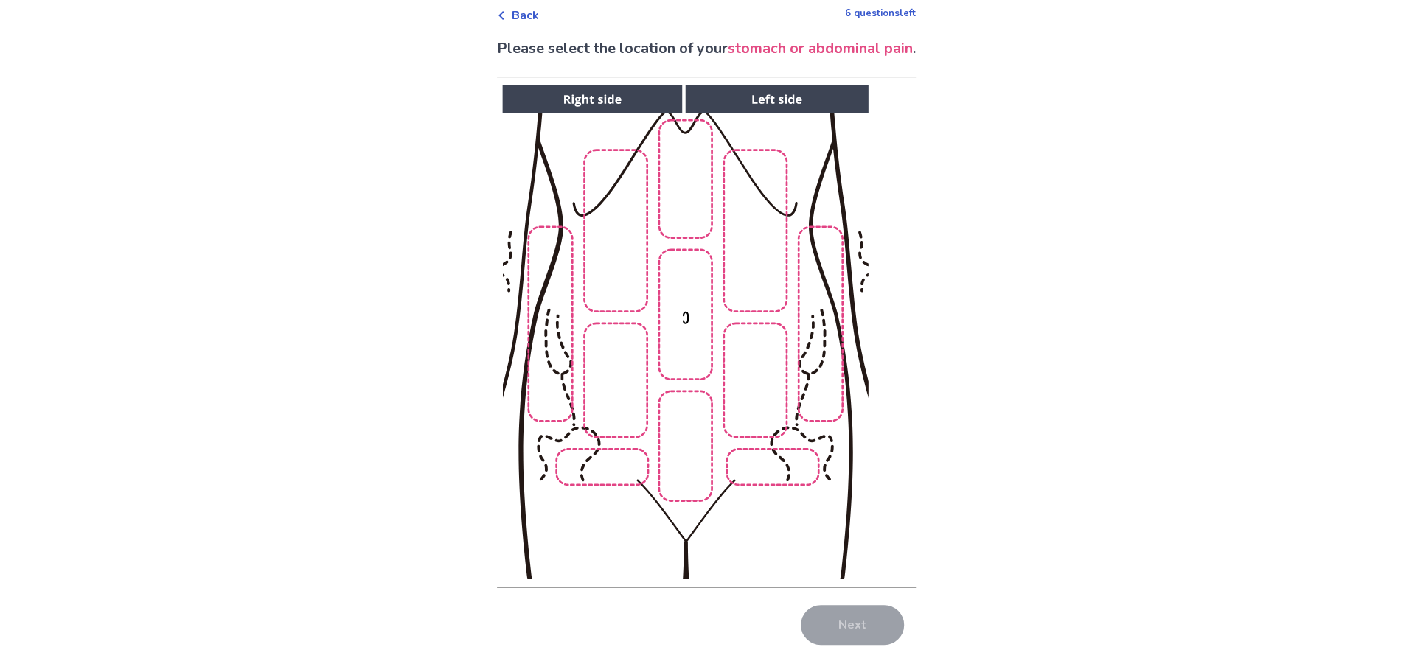
click at [683, 352] on img at bounding box center [685, 332] width 754 height 510
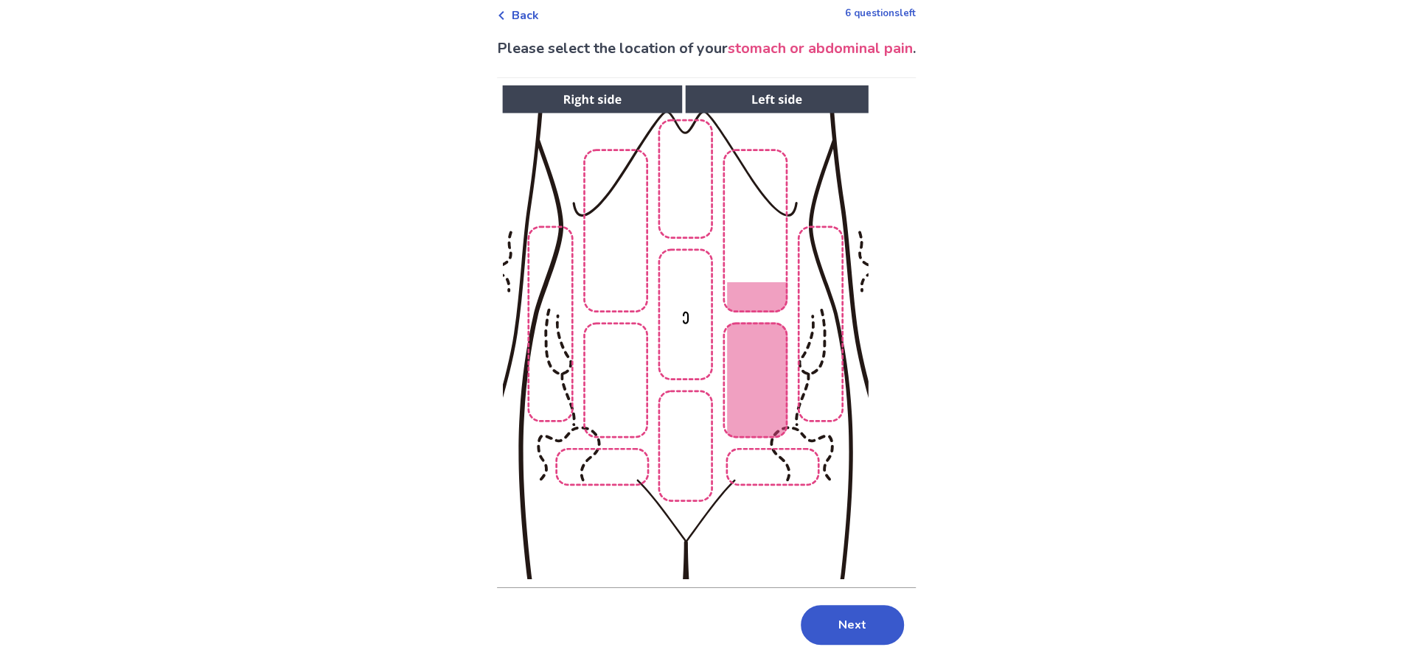
click at [772, 292] on img at bounding box center [685, 332] width 754 height 510
click at [557, 307] on img at bounding box center [685, 332] width 754 height 510
click at [591, 322] on img at bounding box center [685, 332] width 754 height 510
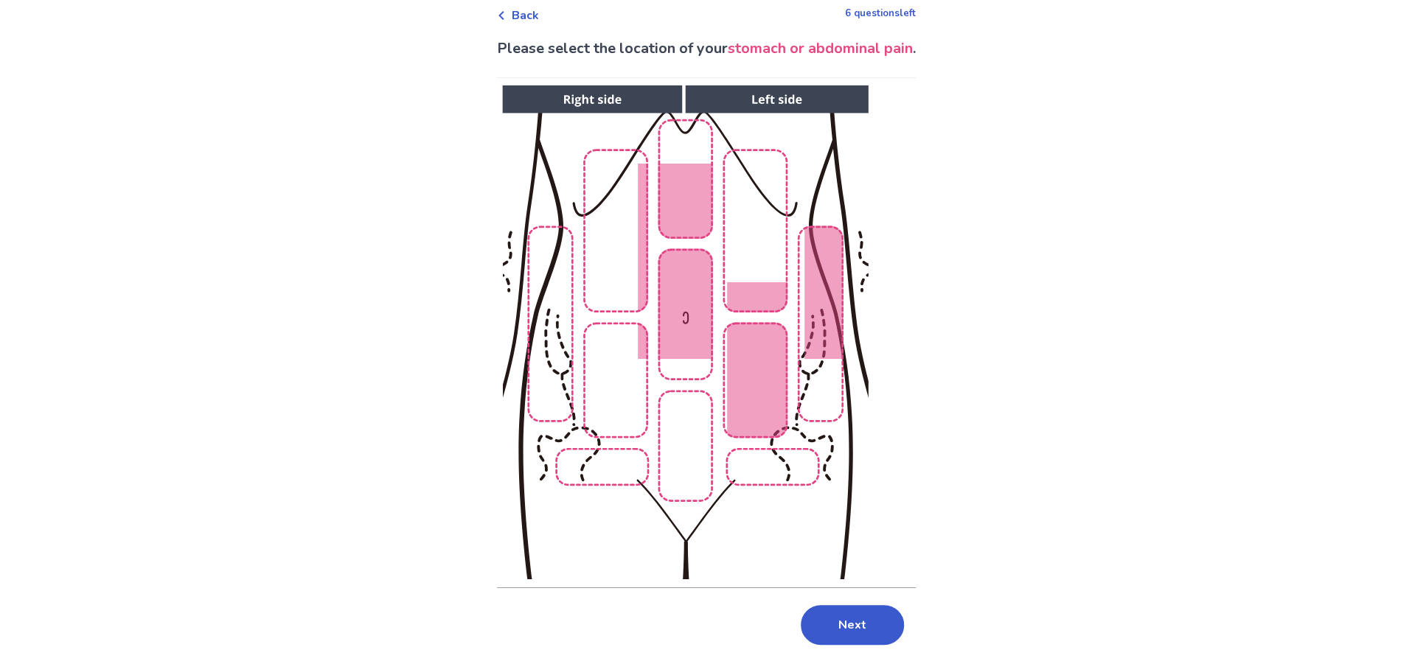
click at [790, 588] on img at bounding box center [685, 332] width 754 height 510
click at [678, 230] on img at bounding box center [685, 332] width 754 height 510
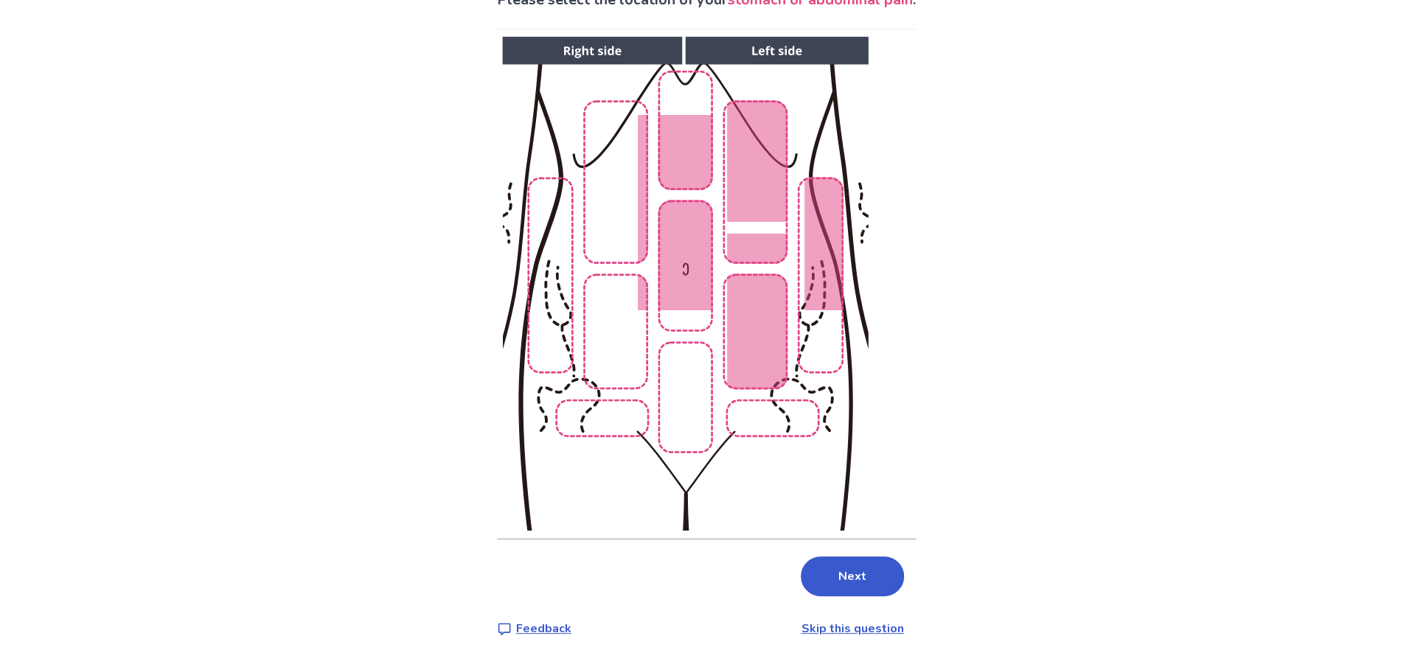
scroll to position [246, 0]
click at [885, 597] on button "Next" at bounding box center [852, 577] width 103 height 40
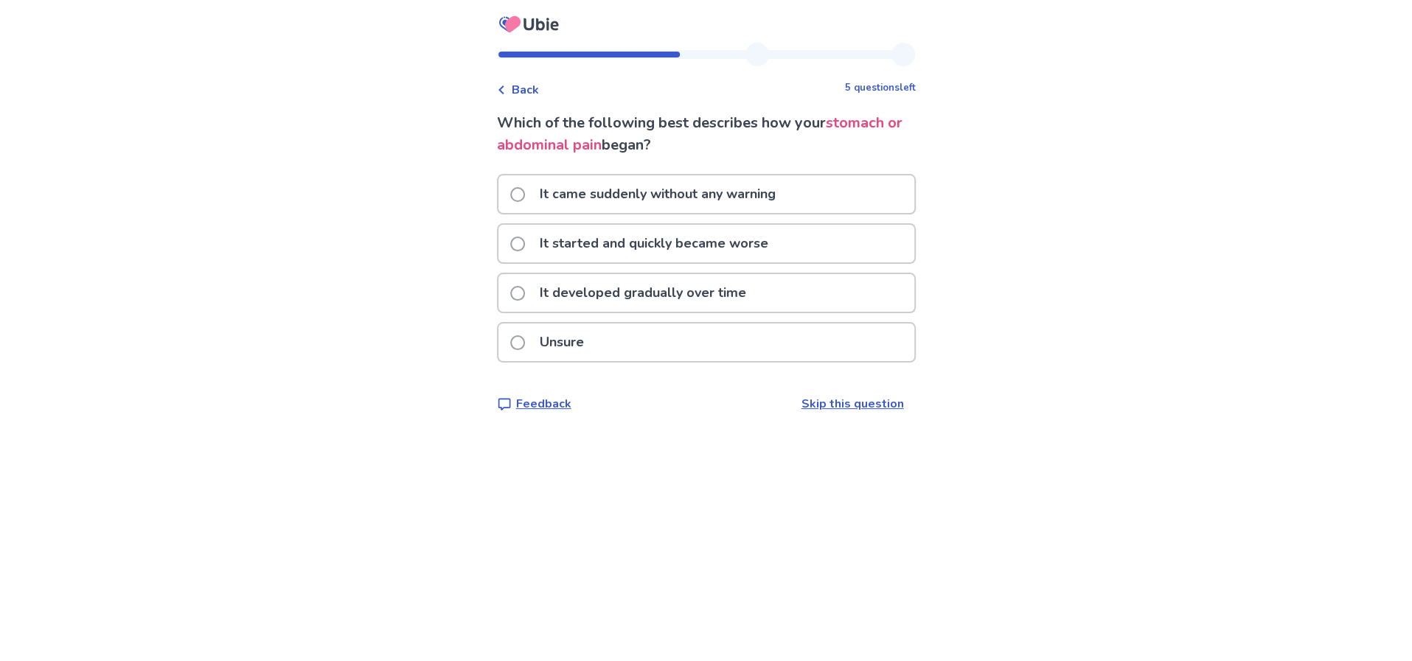
click at [729, 262] on p "It started and quickly became worse" at bounding box center [654, 244] width 246 height 38
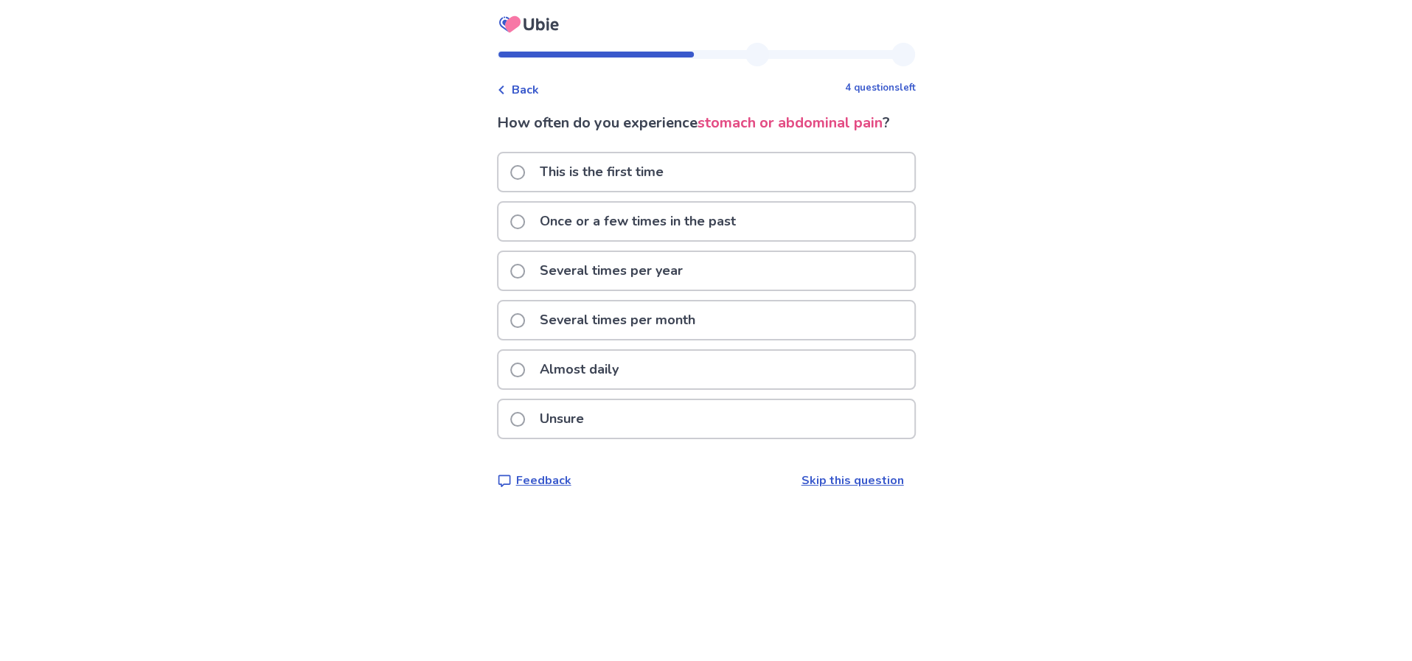
click at [648, 389] on div "Almost daily" at bounding box center [706, 370] width 416 height 38
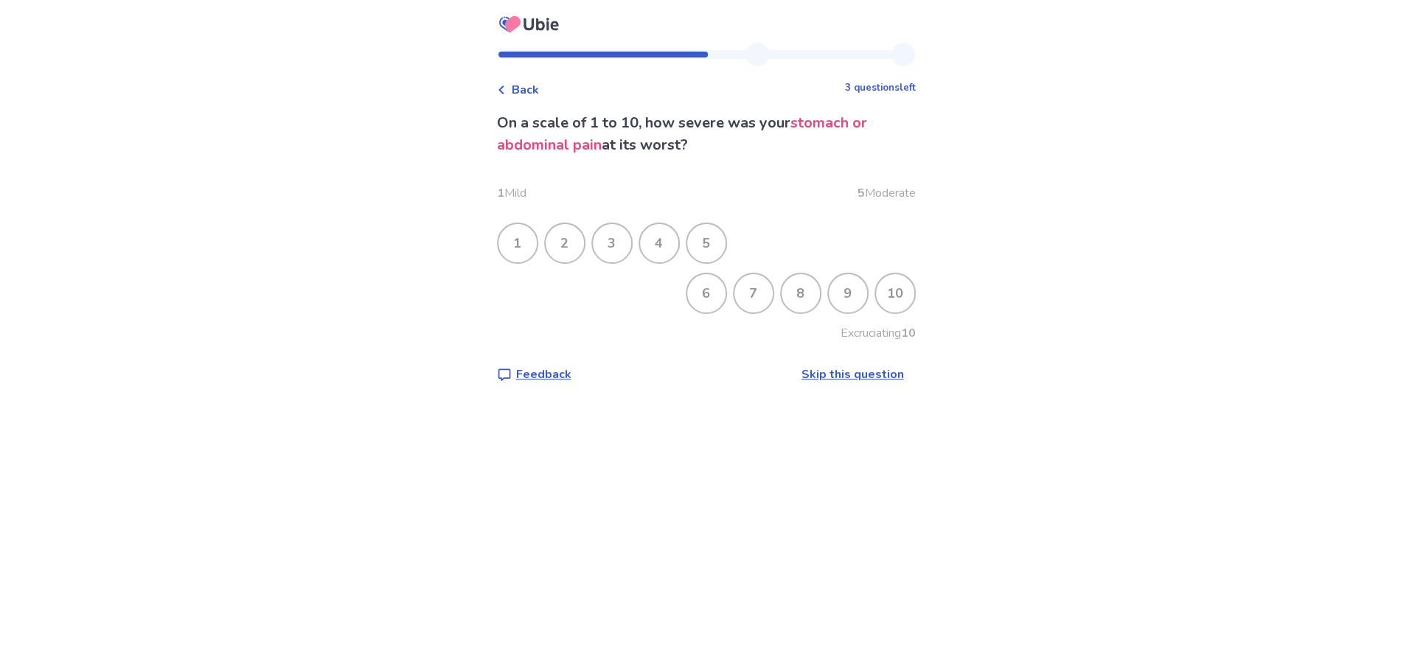
click at [914, 313] on div "10" at bounding box center [895, 293] width 38 height 38
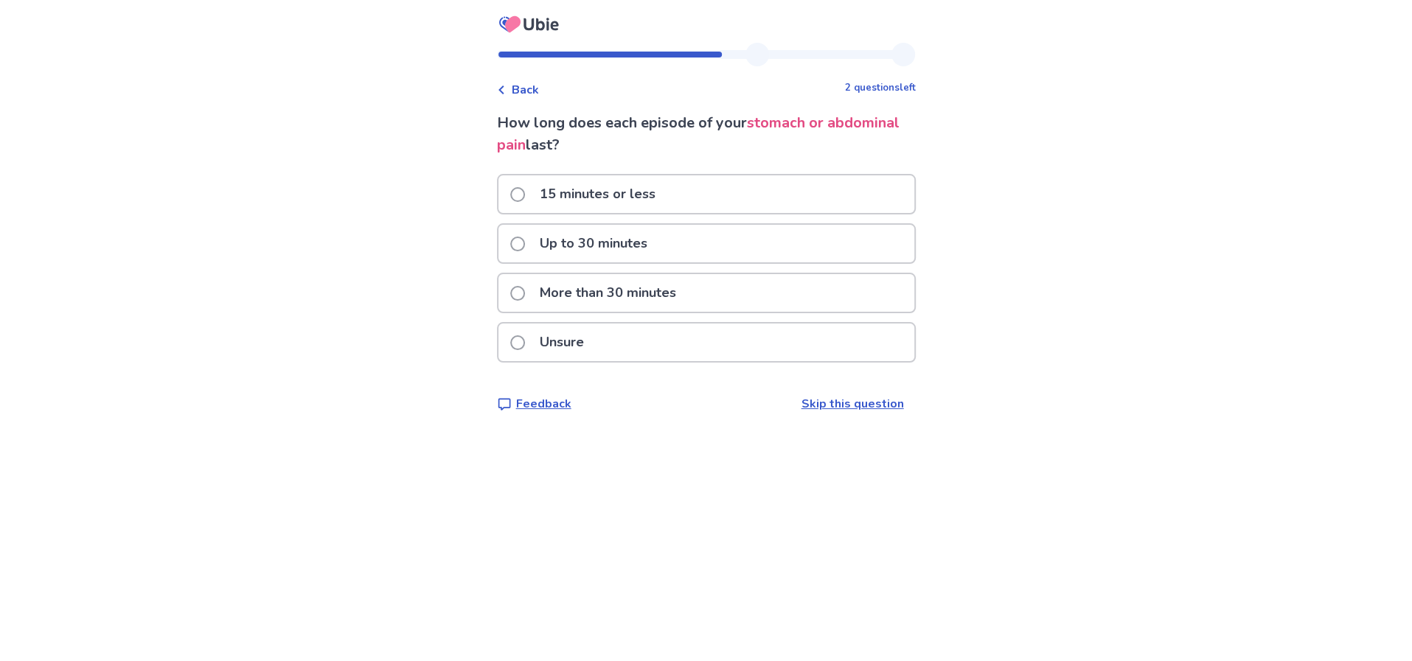
click at [867, 312] on div "More than 30 minutes" at bounding box center [706, 293] width 416 height 38
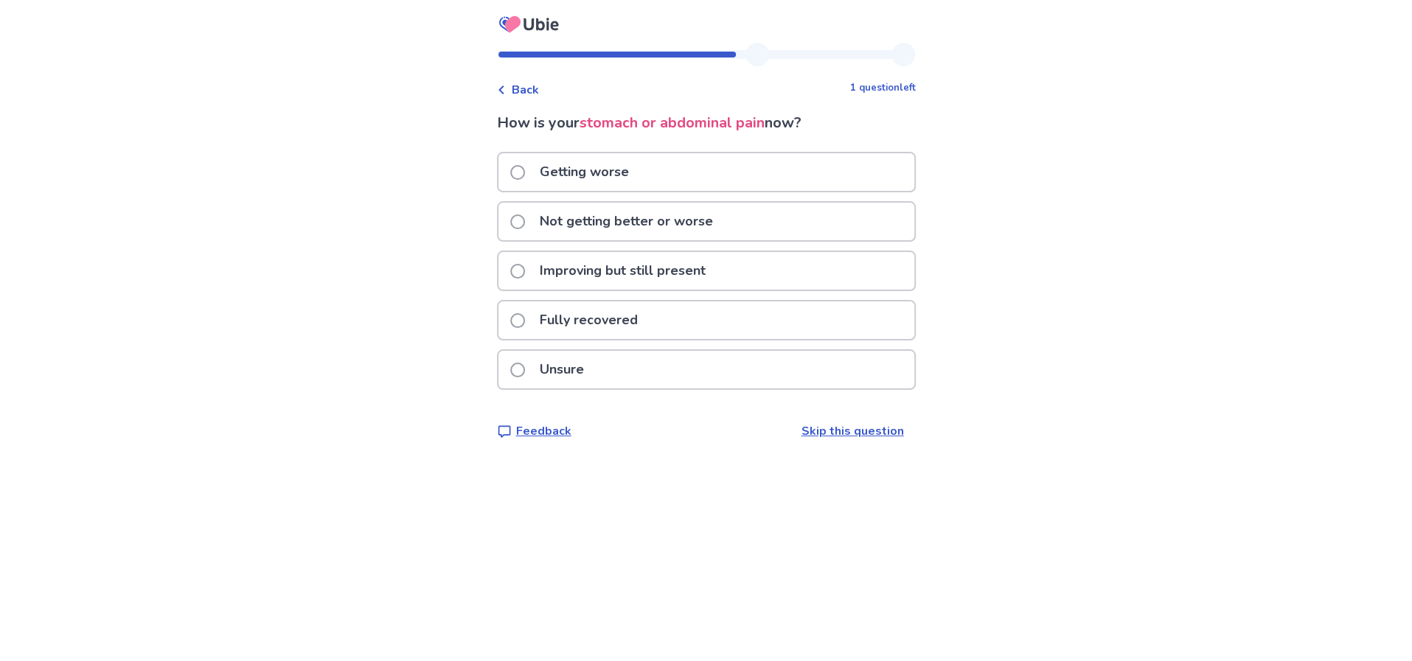
click at [877, 191] on div "Getting worse" at bounding box center [706, 172] width 416 height 38
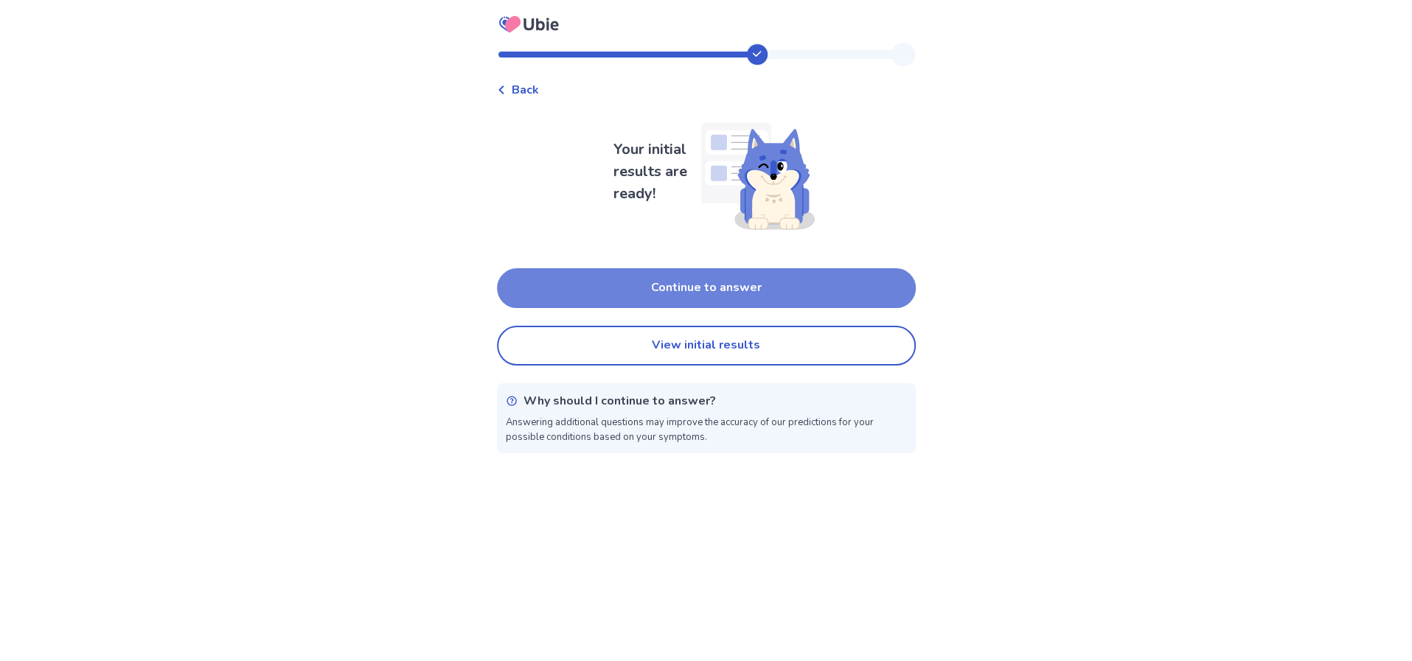
click at [860, 308] on button "Continue to answer" at bounding box center [706, 288] width 419 height 40
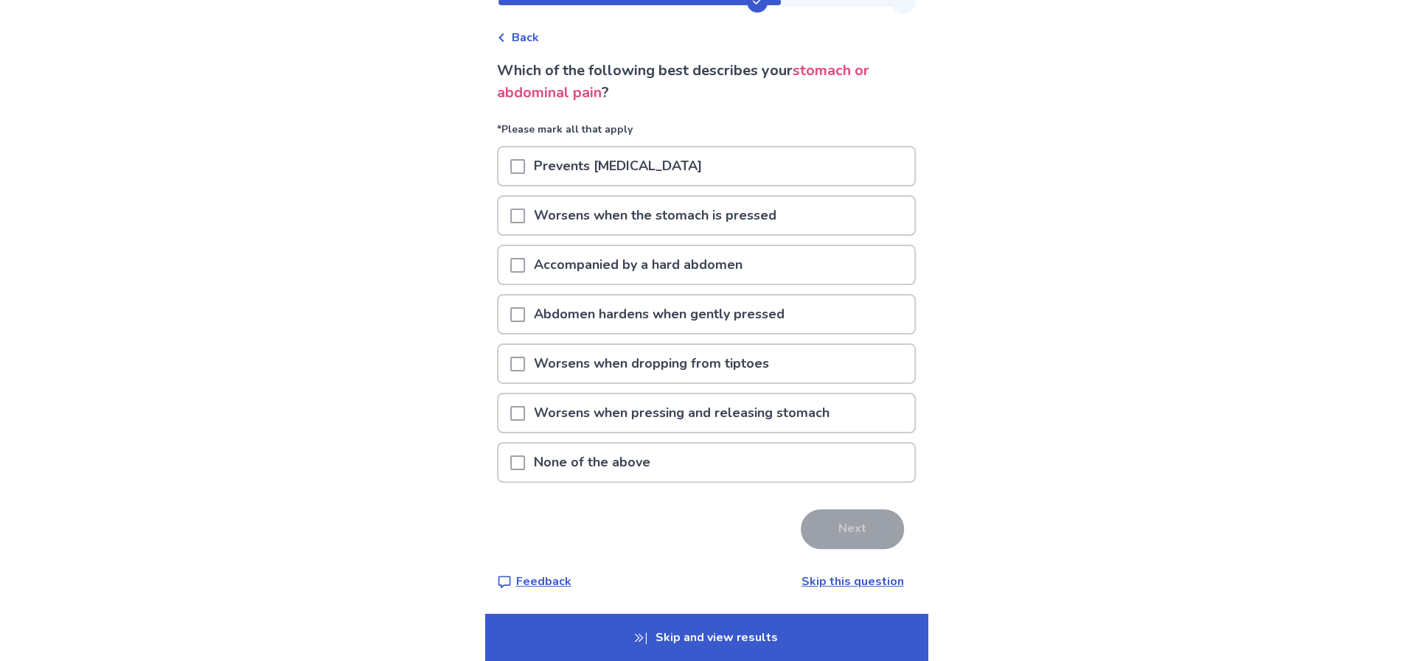
scroll to position [86, 0]
click at [589, 481] on p "None of the above" at bounding box center [592, 463] width 134 height 38
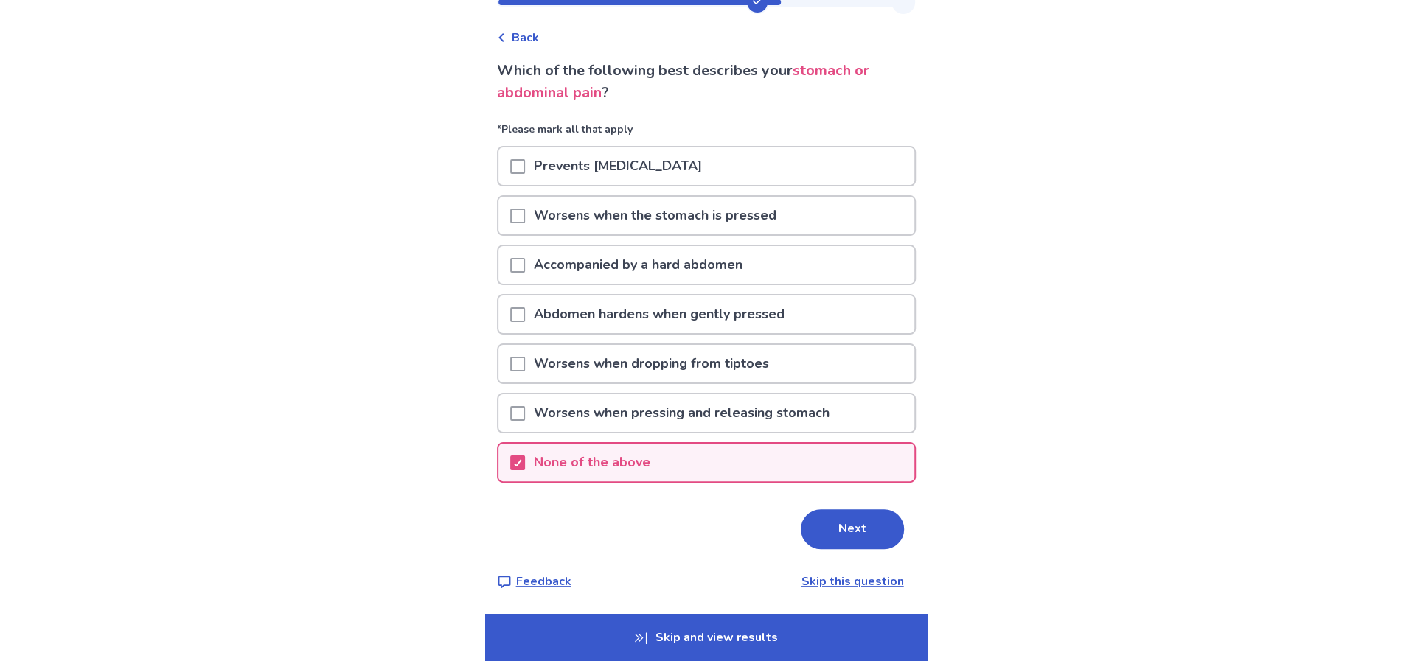
scroll to position [178, 0]
click at [902, 510] on button "Next" at bounding box center [852, 530] width 103 height 40
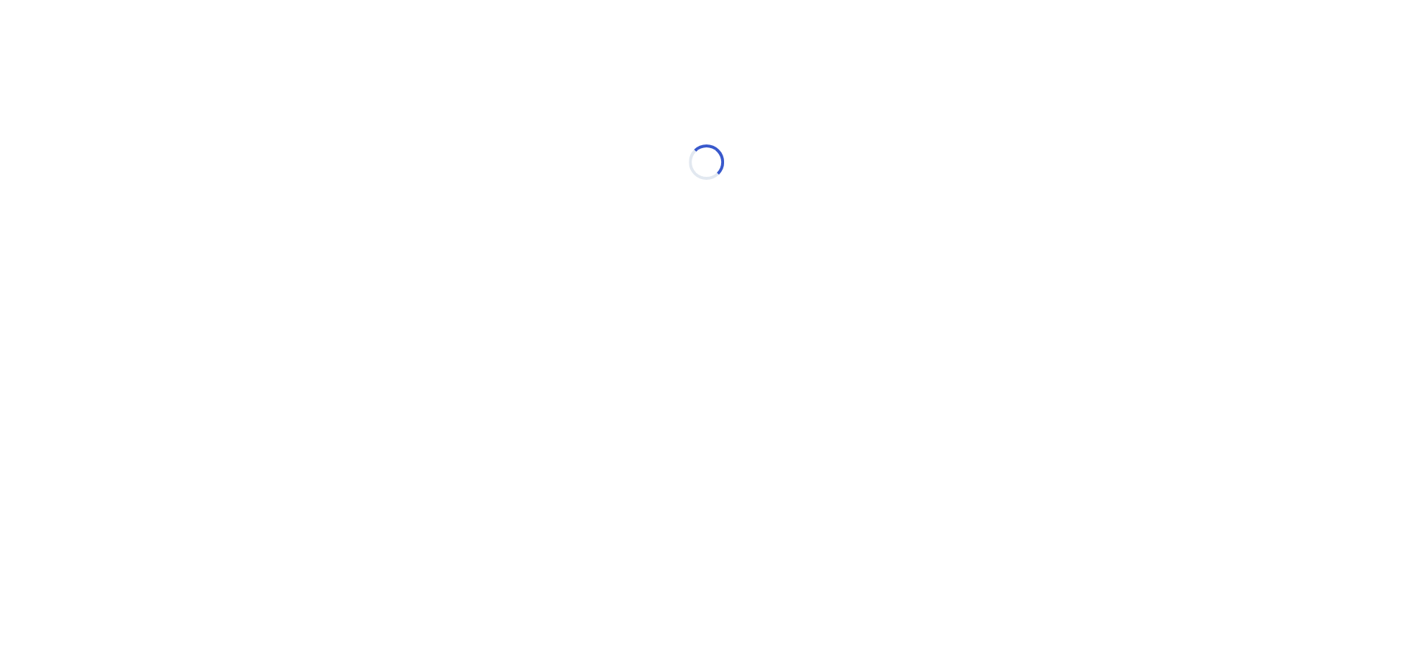
scroll to position [0, 0]
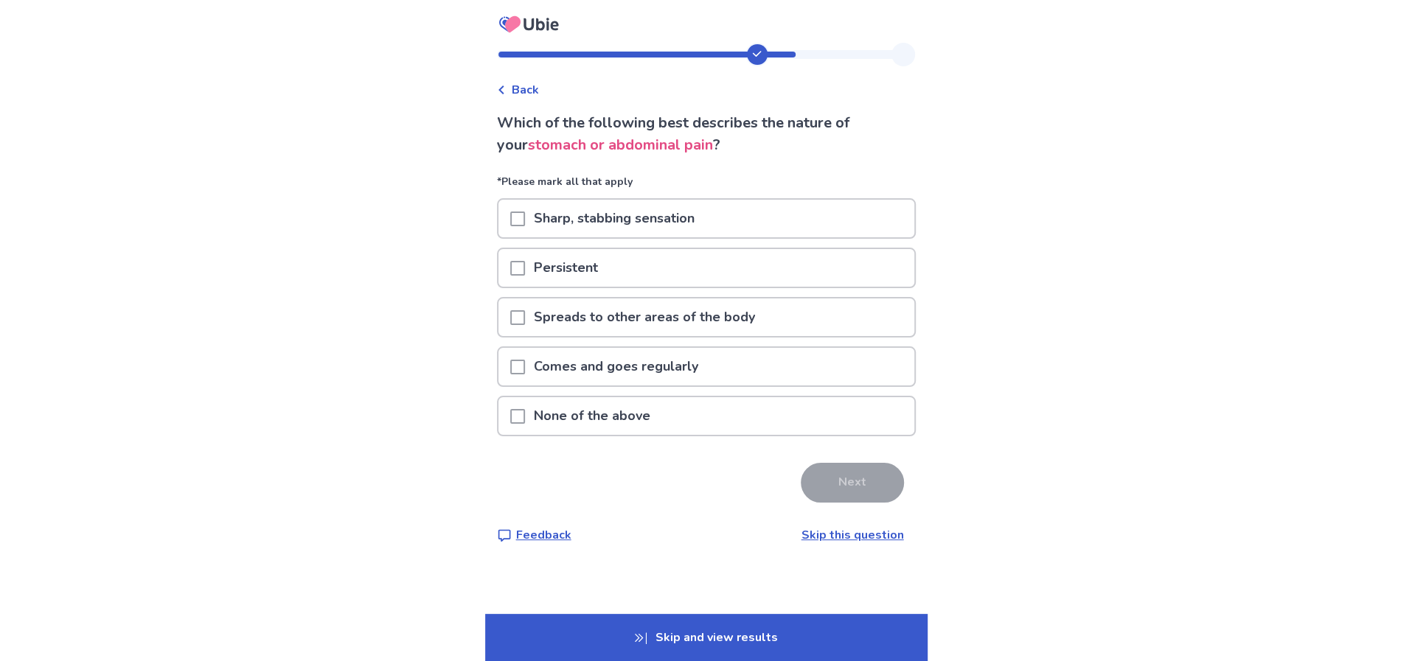
click at [676, 237] on p "Sharp, stabbing sensation" at bounding box center [614, 219] width 178 height 38
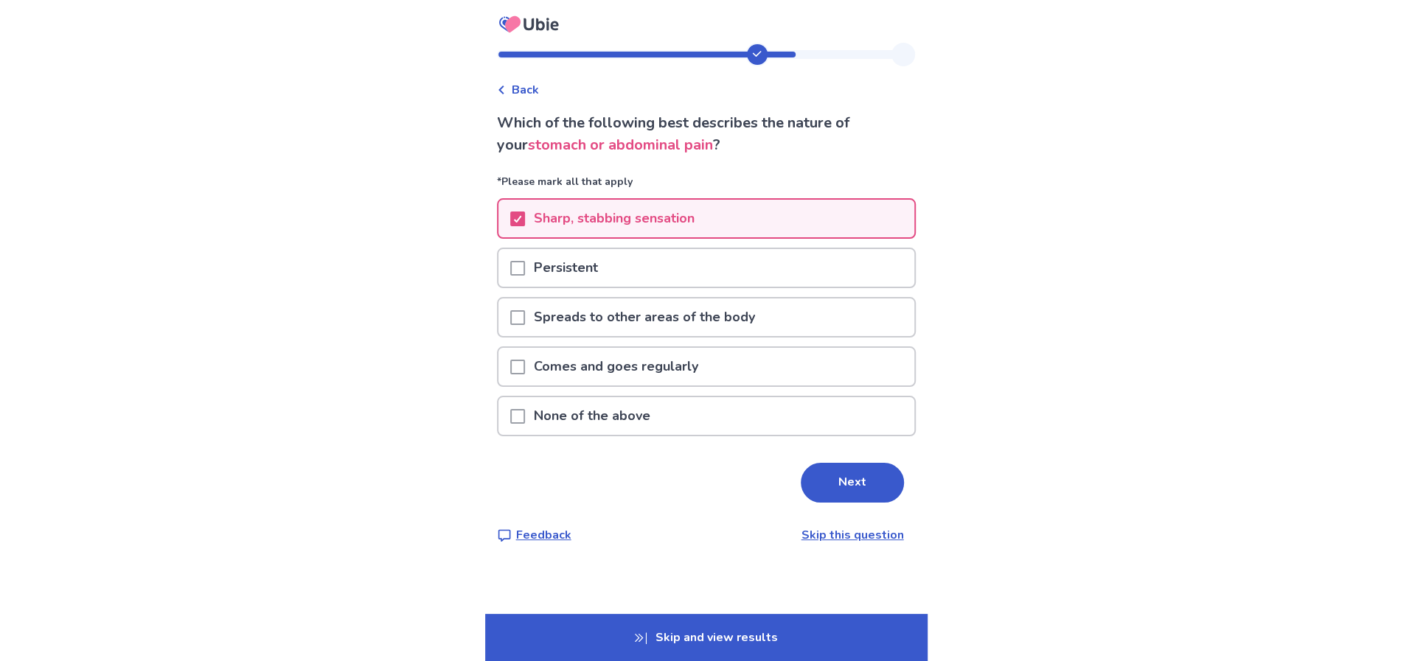
click at [633, 287] on div "Persistent" at bounding box center [706, 268] width 416 height 38
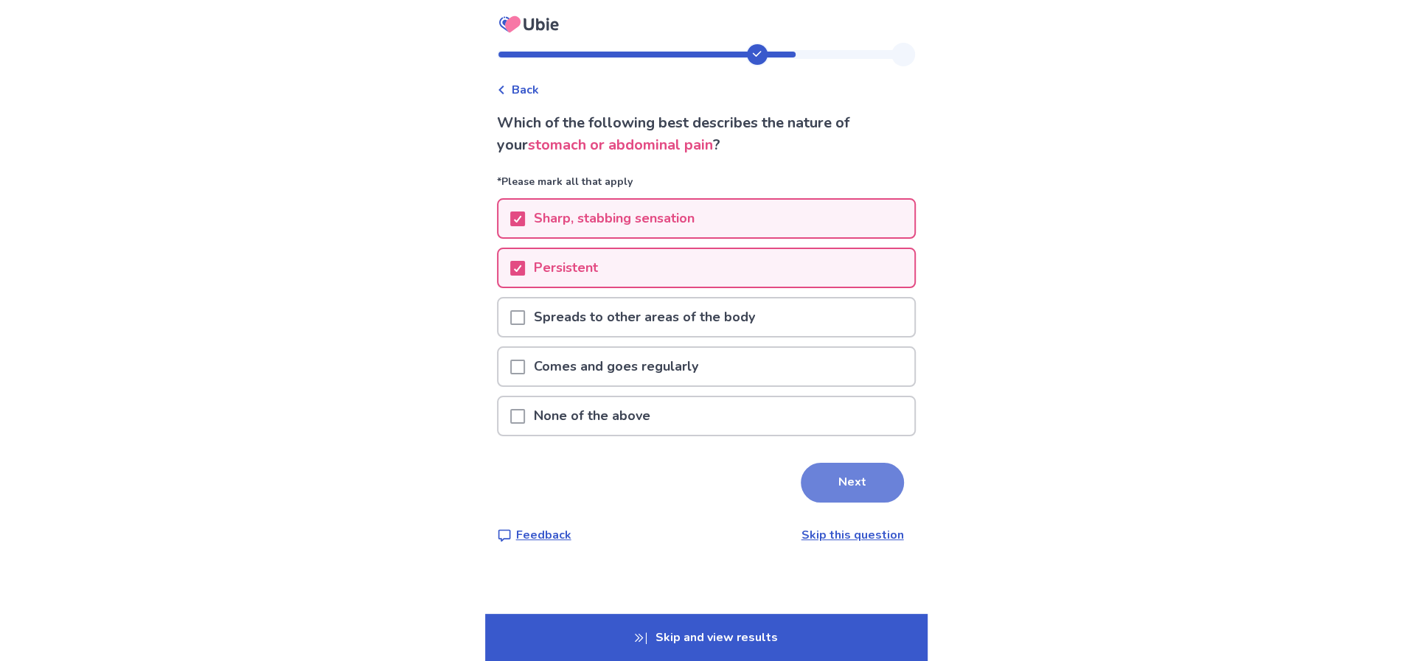
click at [897, 503] on button "Next" at bounding box center [852, 483] width 103 height 40
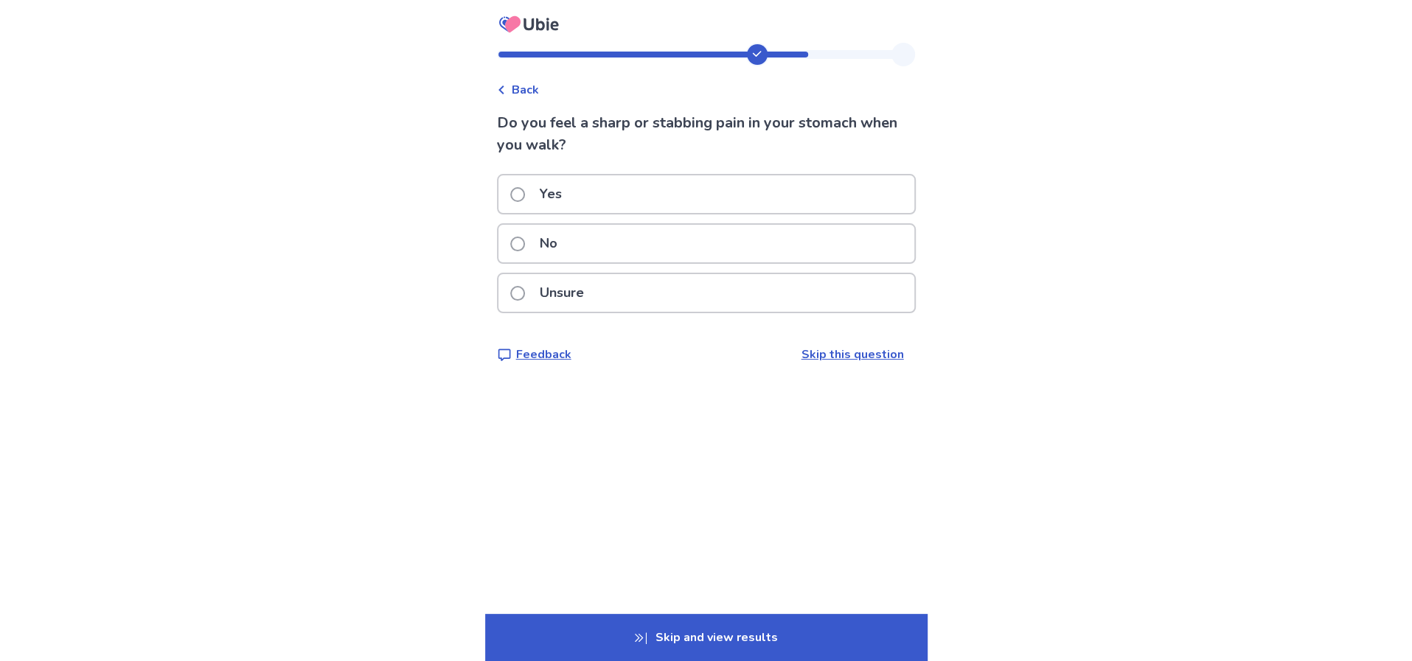
click at [763, 262] on div "No" at bounding box center [706, 244] width 416 height 38
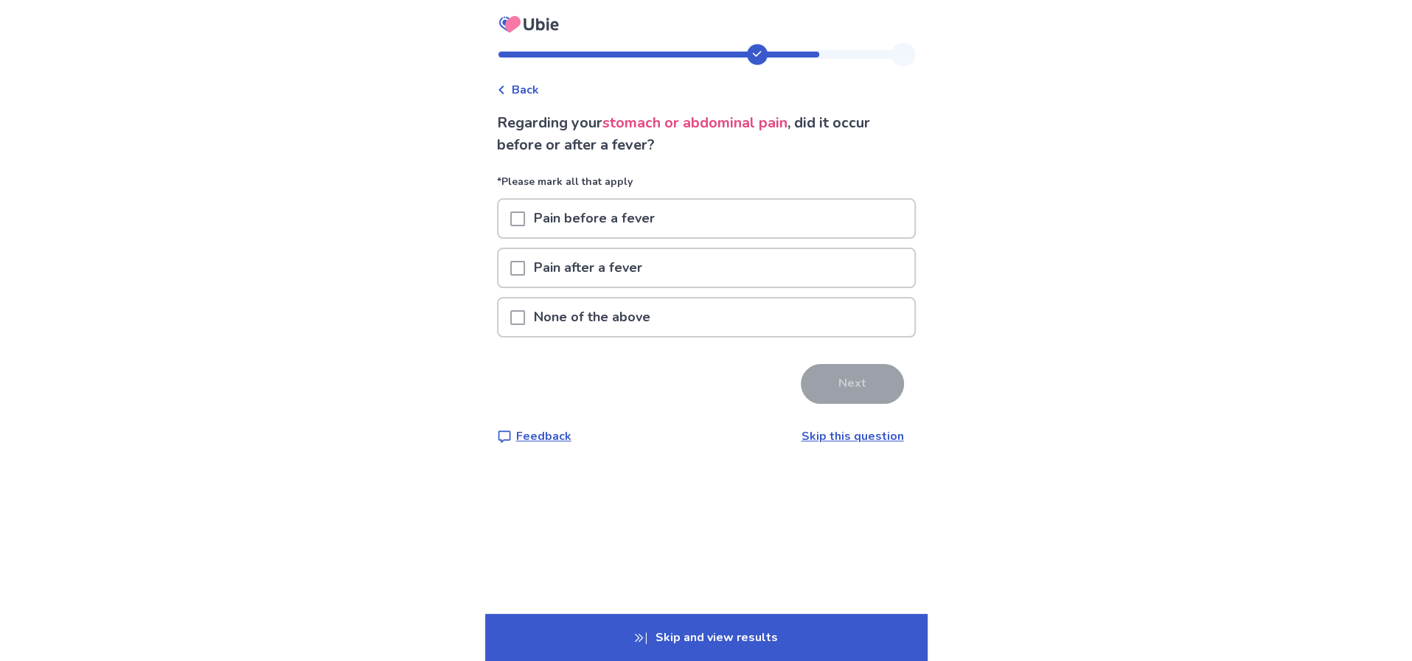
click at [641, 336] on p "None of the above" at bounding box center [592, 318] width 134 height 38
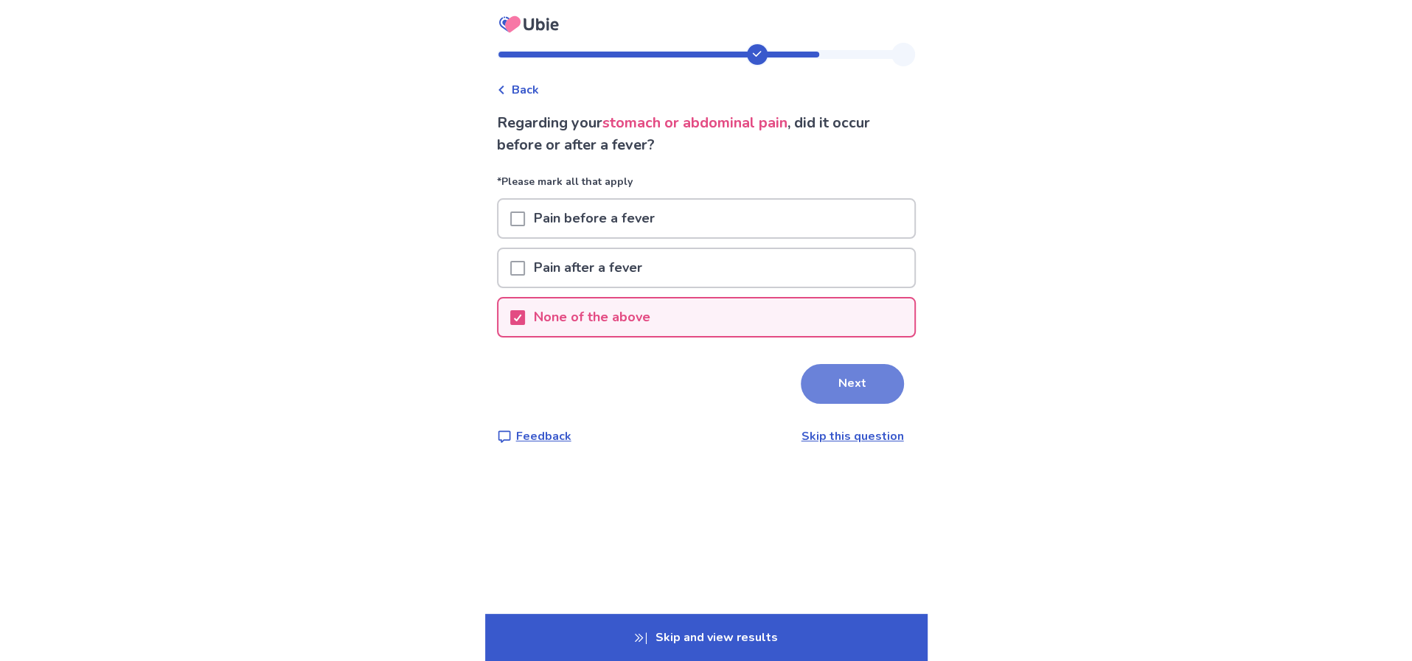
click at [887, 404] on button "Next" at bounding box center [852, 384] width 103 height 40
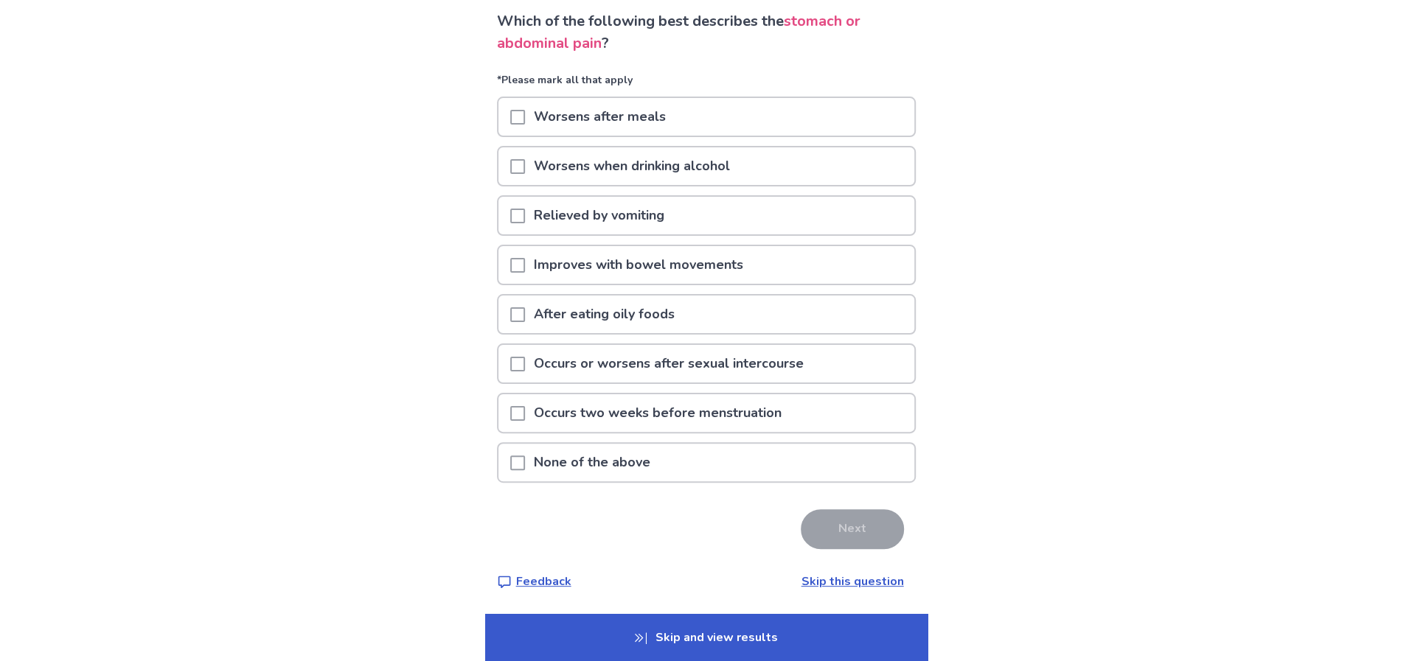
scroll to position [104, 0]
click at [782, 136] on div "Worsens after meals" at bounding box center [706, 117] width 416 height 38
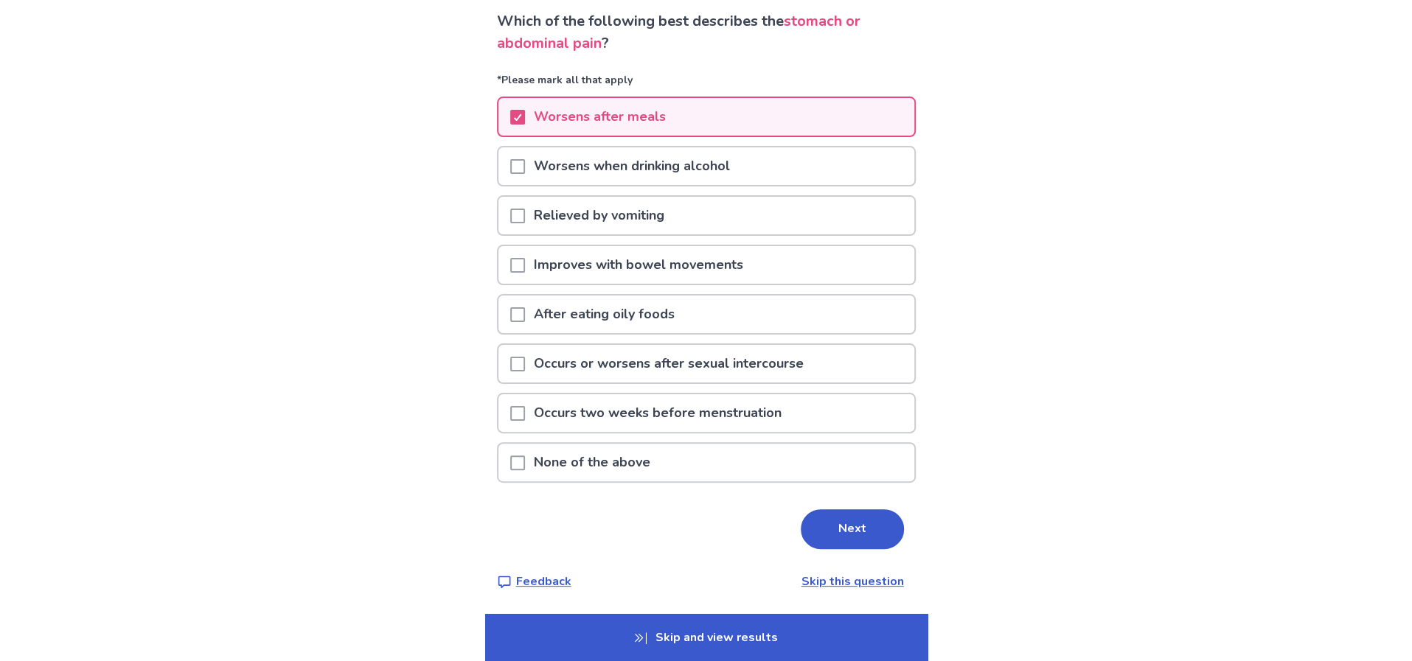
scroll to position [184, 0]
click at [882, 549] on button "Next" at bounding box center [852, 530] width 103 height 40
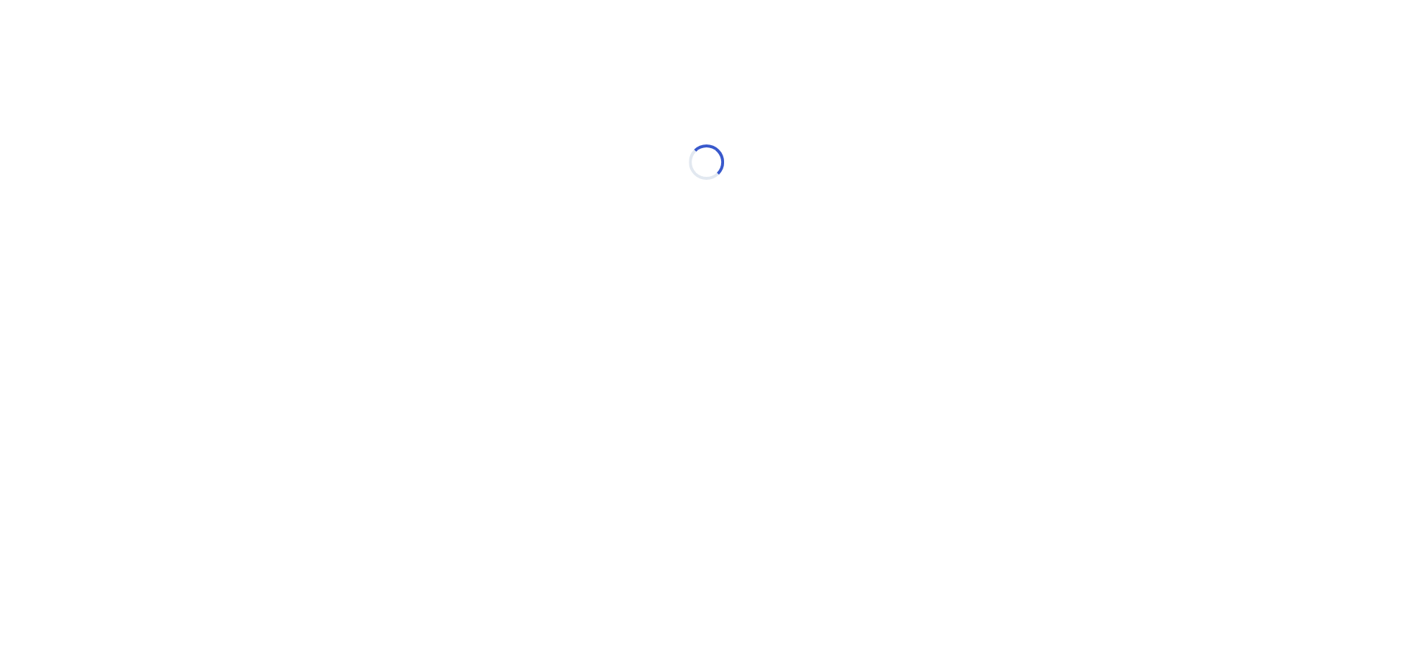
scroll to position [0, 0]
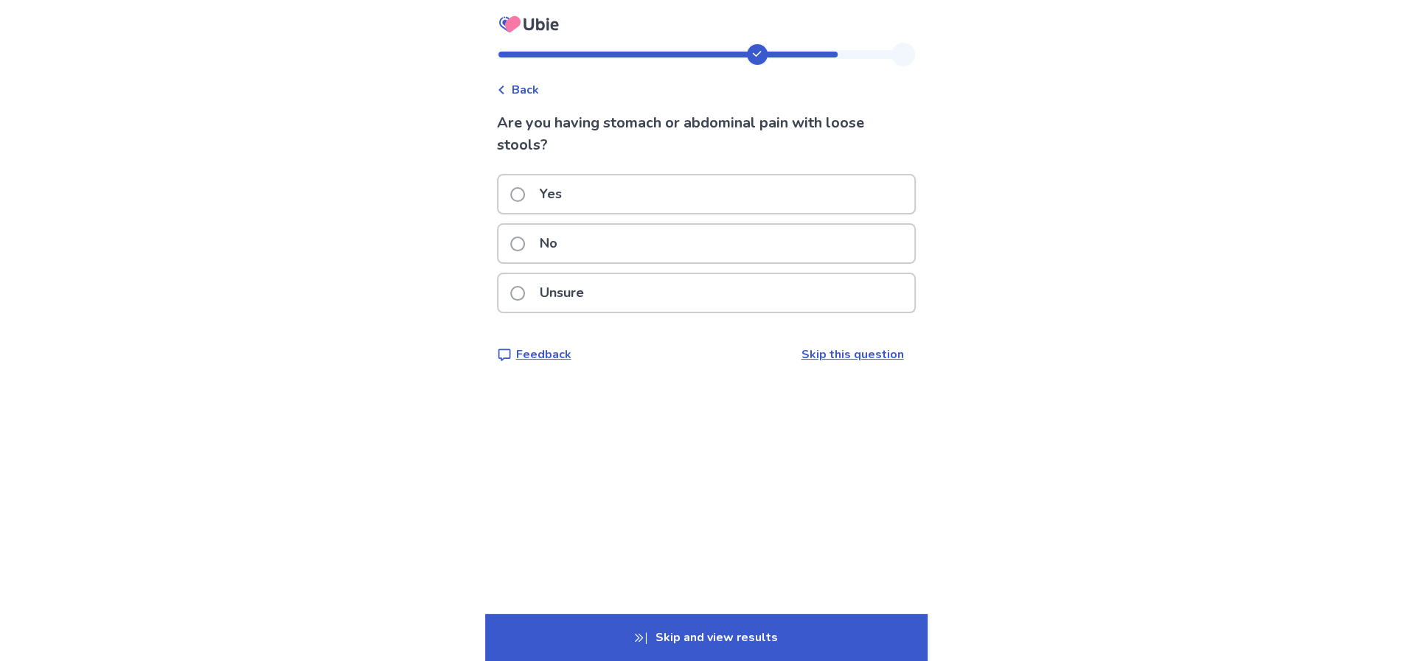
click at [633, 213] on div "Yes" at bounding box center [706, 194] width 416 height 38
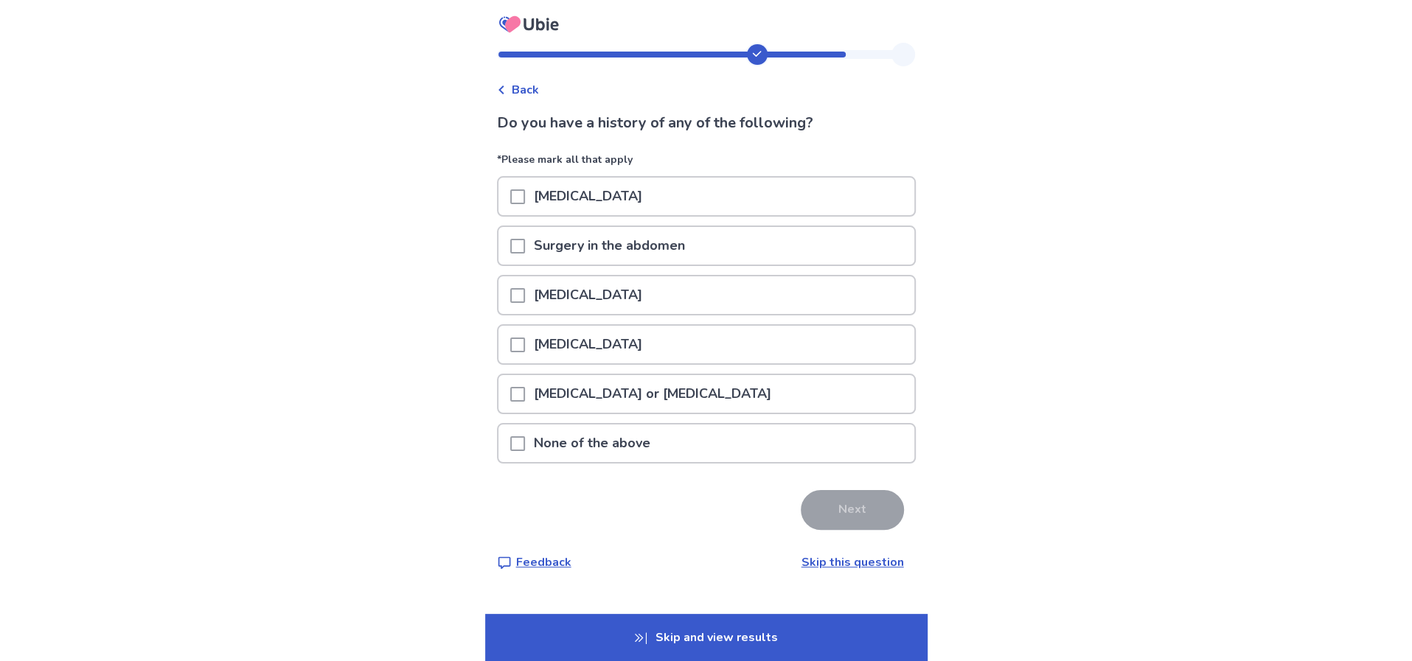
click at [571, 314] on p "[MEDICAL_DATA]" at bounding box center [588, 296] width 126 height 38
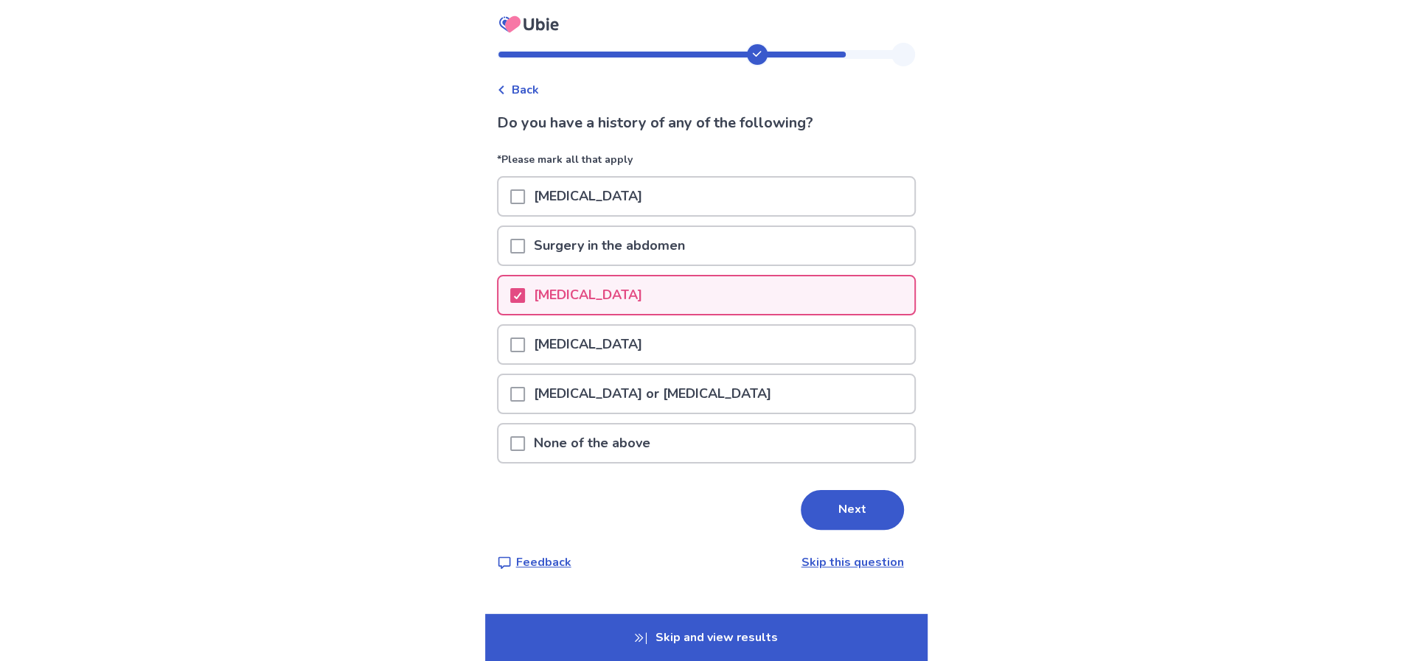
click at [571, 314] on p "[MEDICAL_DATA]" at bounding box center [588, 296] width 126 height 38
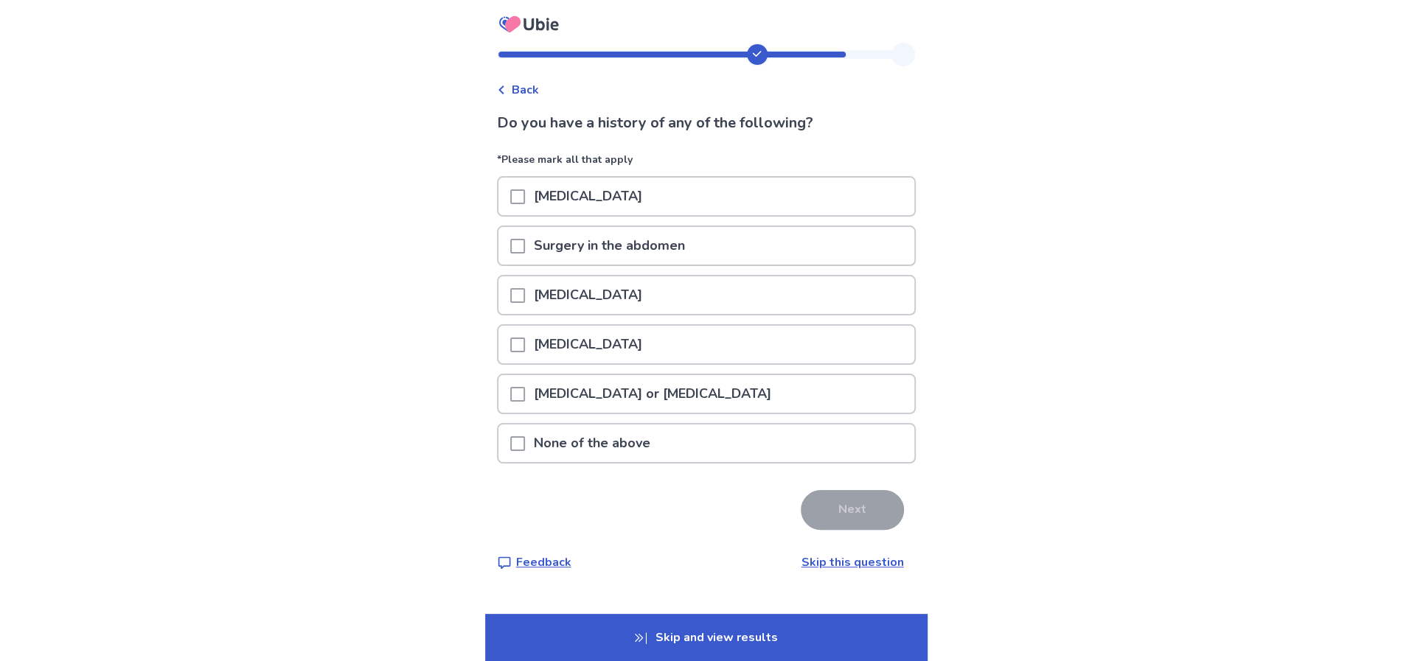
click at [592, 314] on p "[MEDICAL_DATA]" at bounding box center [588, 296] width 126 height 38
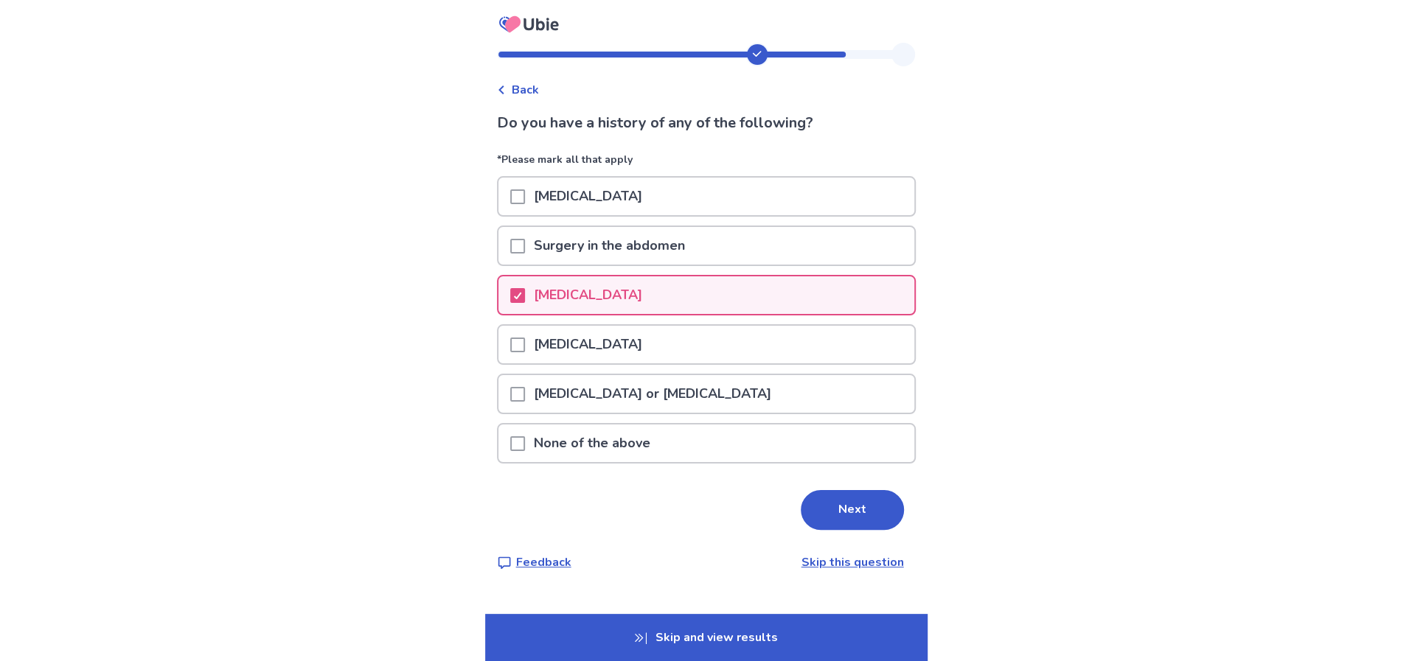
scroll to position [91, 0]
click at [897, 495] on button "Next" at bounding box center [852, 510] width 103 height 40
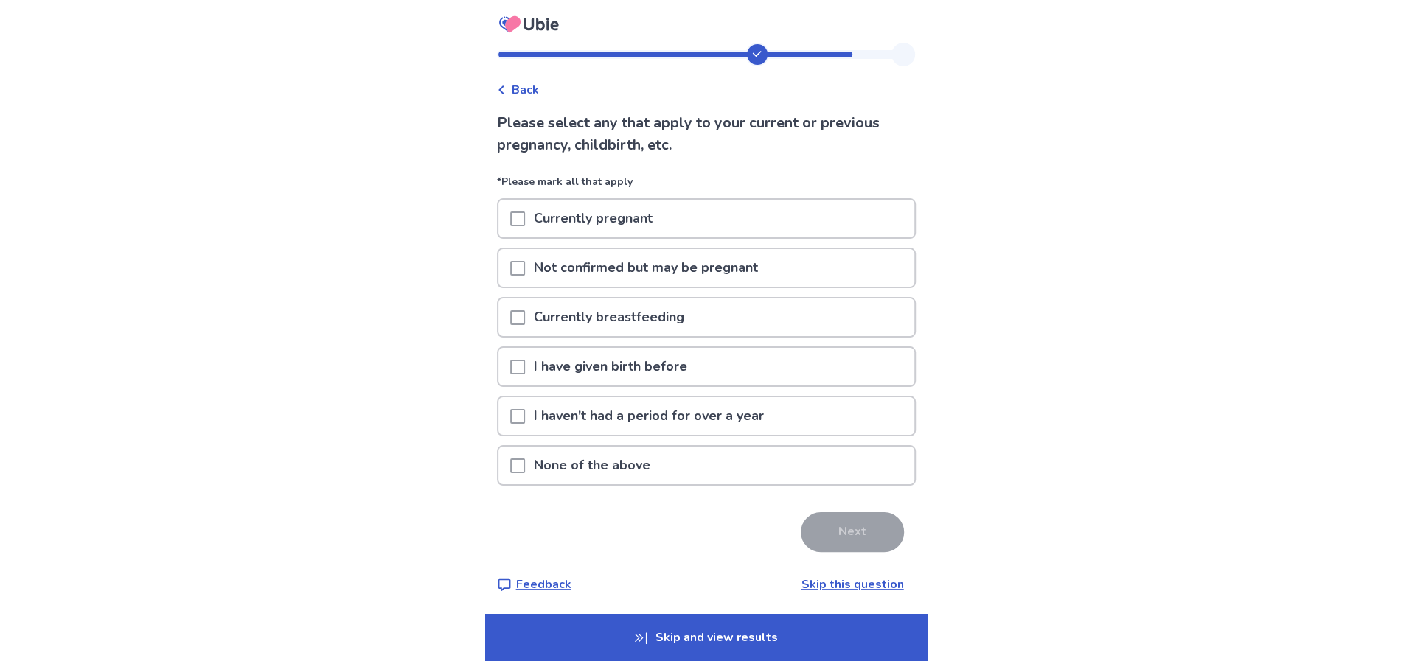
click at [592, 484] on p "None of the above" at bounding box center [592, 466] width 134 height 38
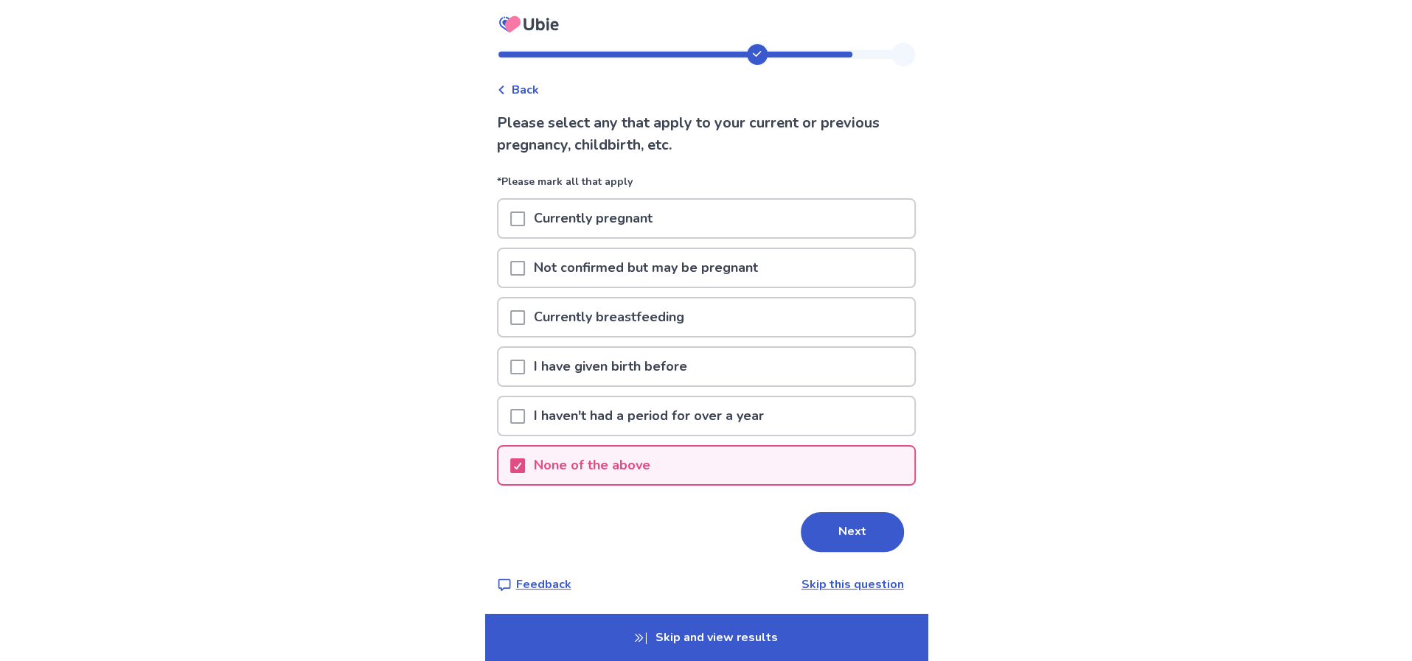
click at [737, 636] on p "Skip and view results" at bounding box center [706, 637] width 442 height 47
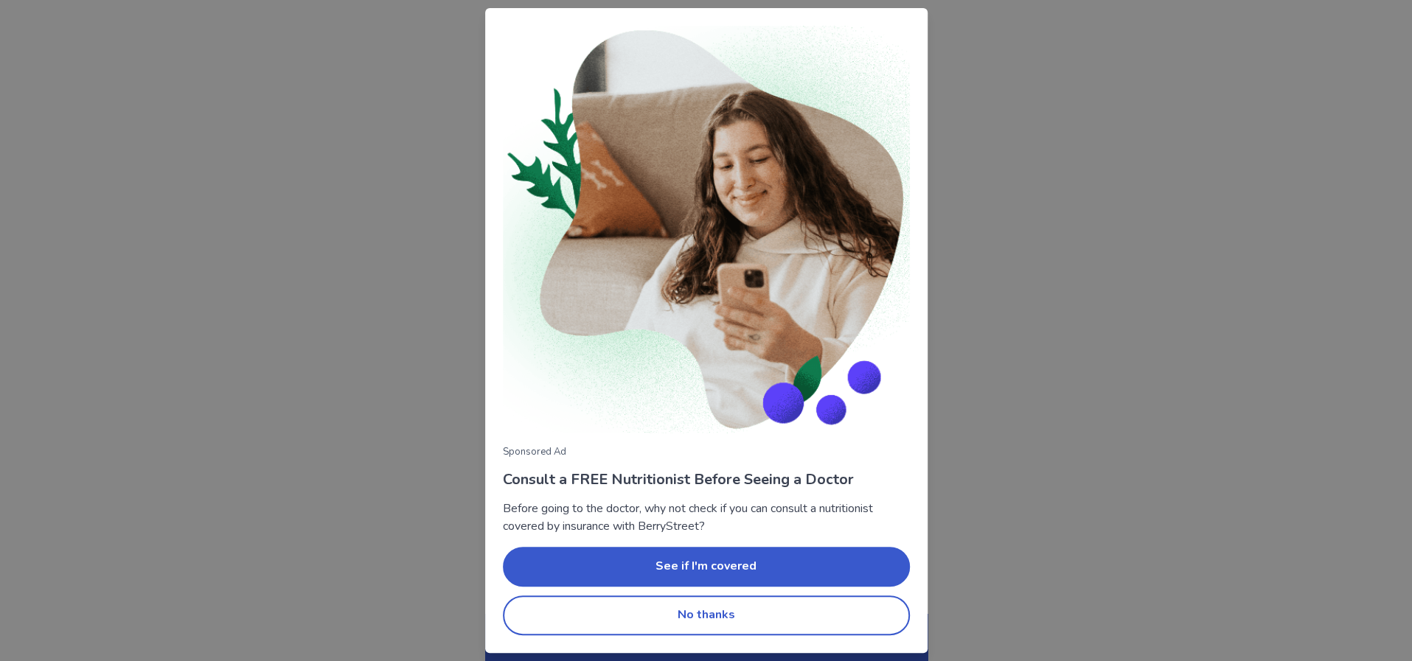
scroll to position [41, 0]
click at [712, 619] on button "No thanks" at bounding box center [706, 616] width 407 height 40
click at [657, 636] on button "No thanks" at bounding box center [706, 616] width 407 height 40
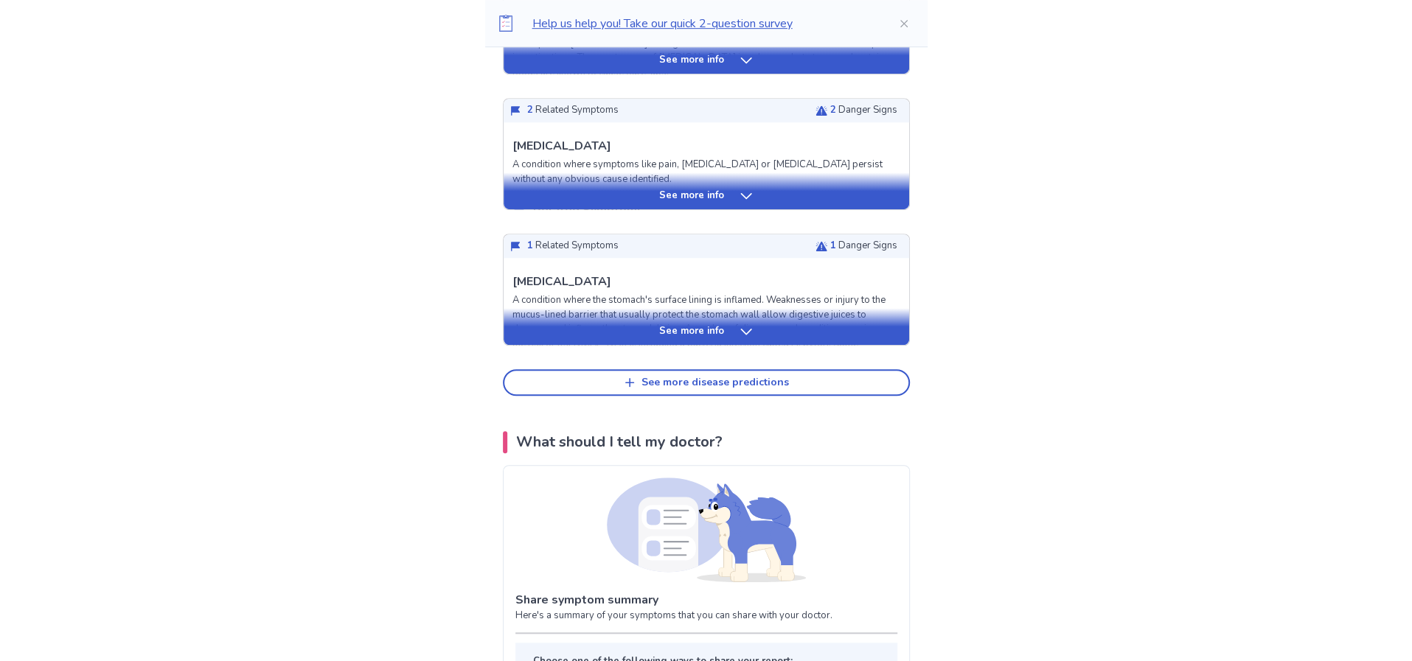
scroll to position [641, 0]
click at [723, 389] on div "See more disease predictions" at bounding box center [714, 382] width 147 height 13
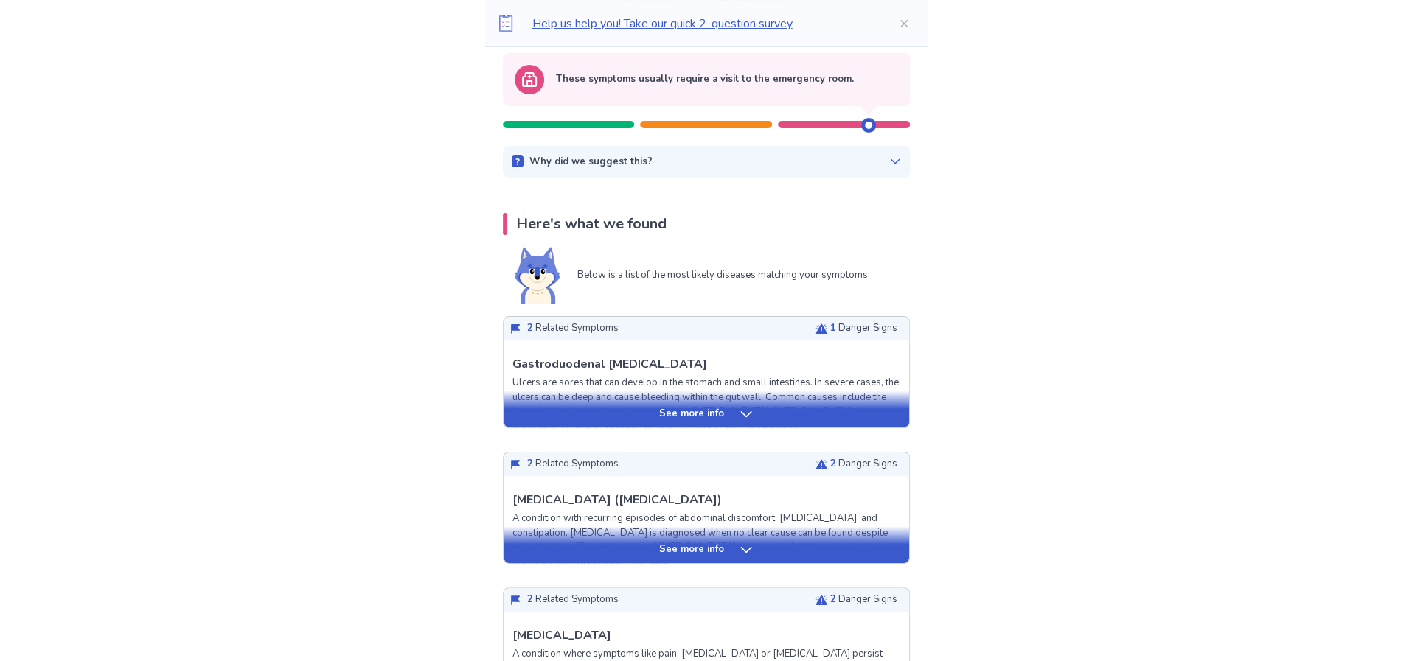
scroll to position [149, 0]
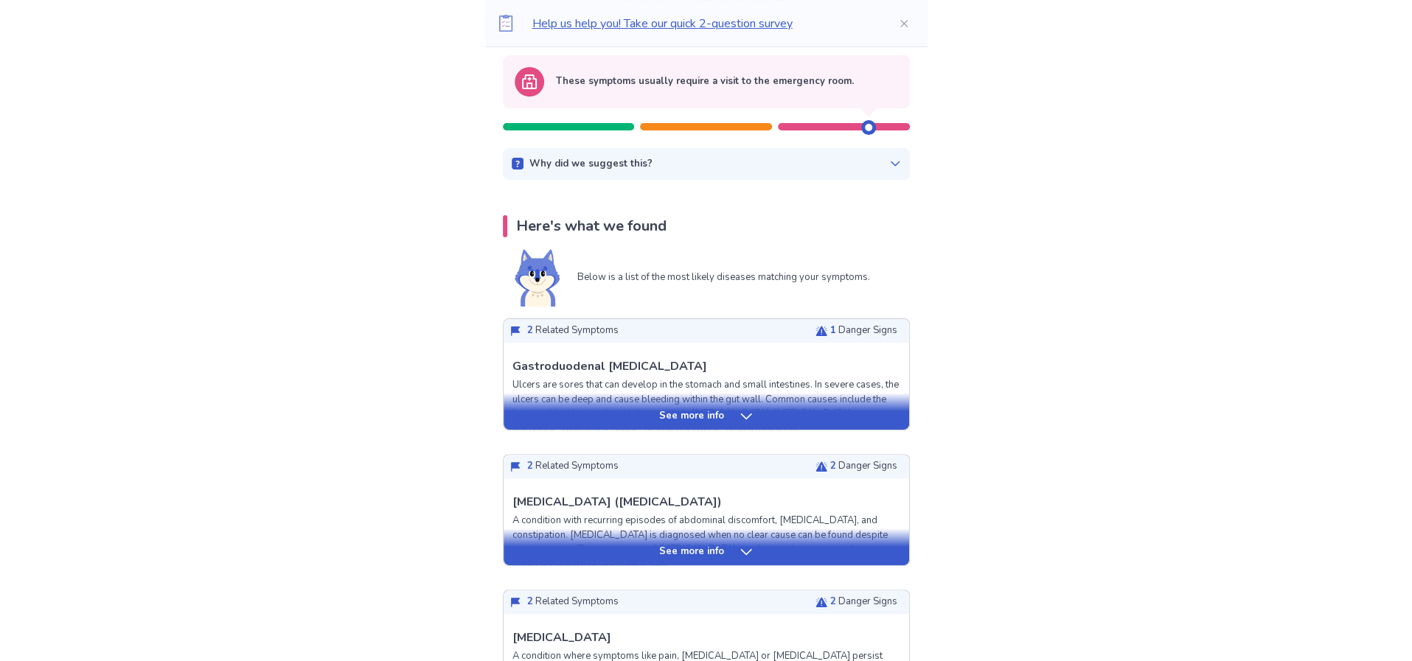
click at [901, 170] on icon at bounding box center [895, 164] width 12 height 12
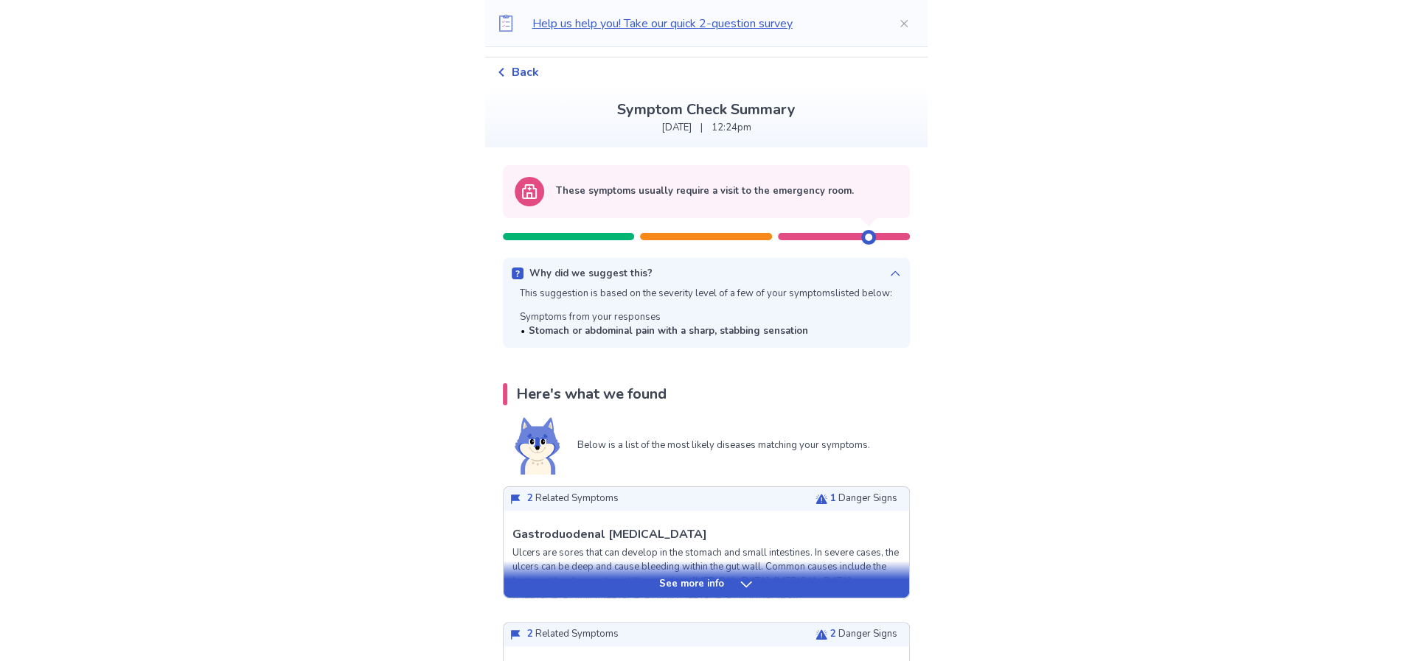
scroll to position [0, 0]
